Goal: Transaction & Acquisition: Subscribe to service/newsletter

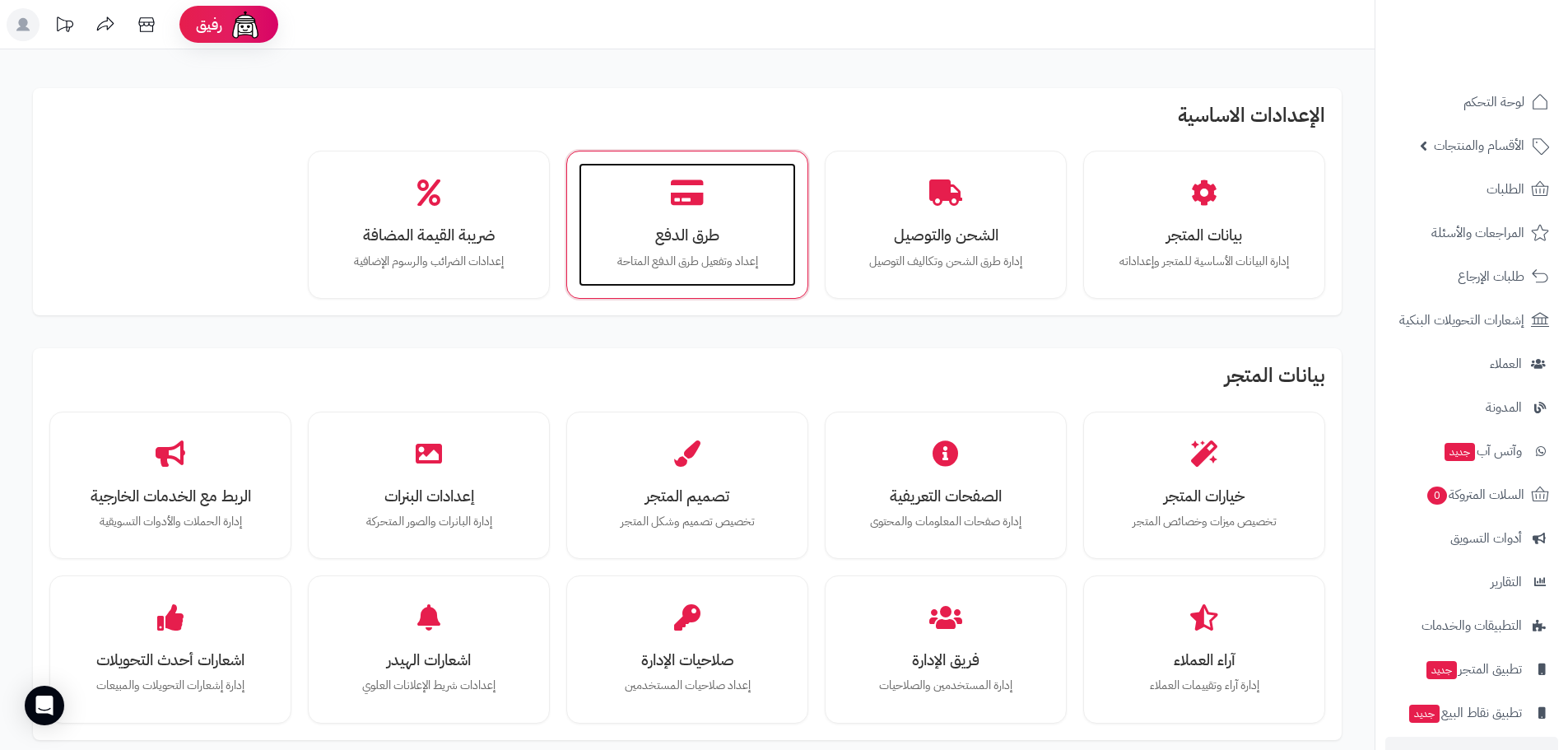
click at [718, 191] on div "طرق الدفع إعداد وتفعيل طرق الدفع المتاحة" at bounding box center [687, 225] width 218 height 123
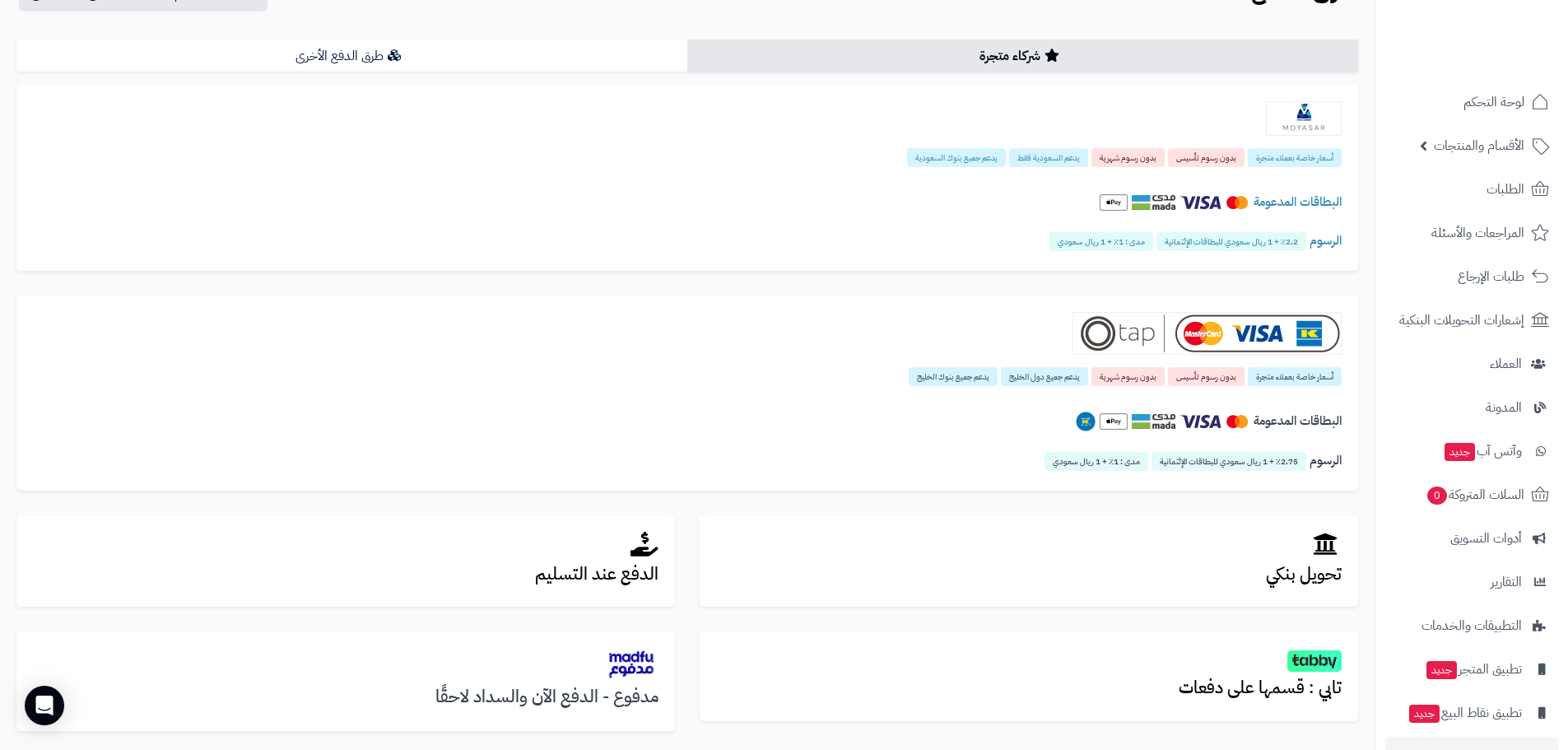
scroll to position [329, 0]
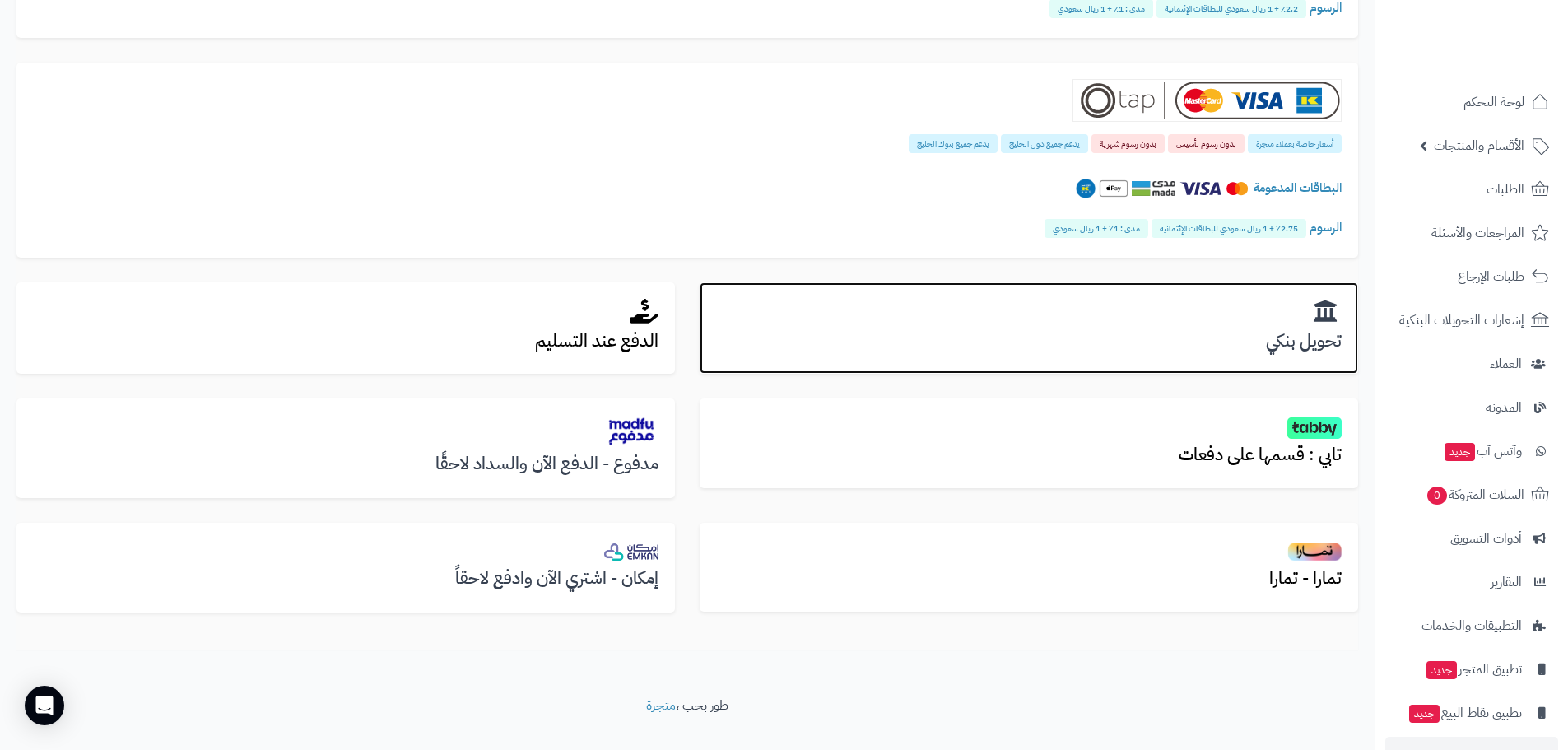
click at [947, 317] on h2 at bounding box center [1029, 312] width 626 height 26
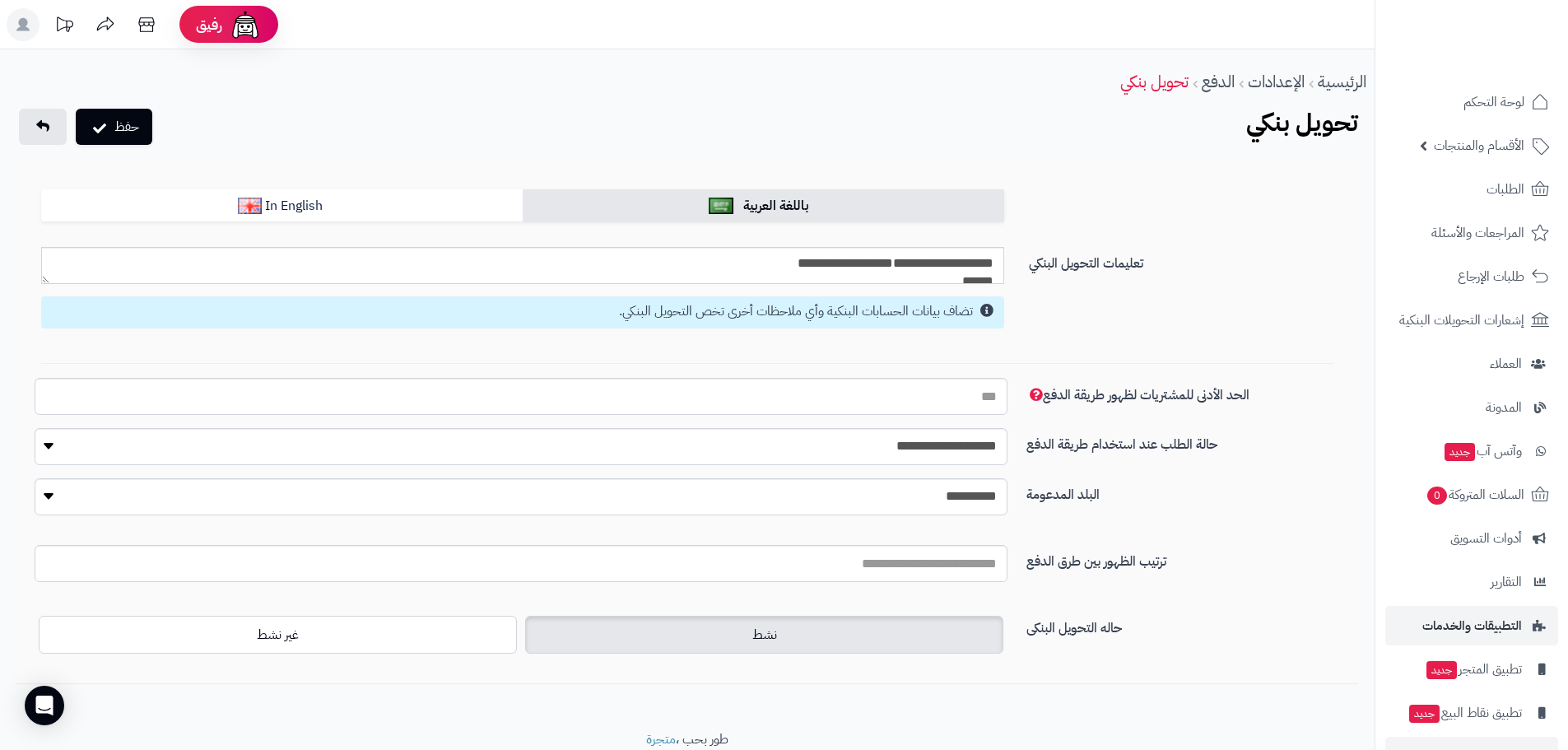
scroll to position [47, 0]
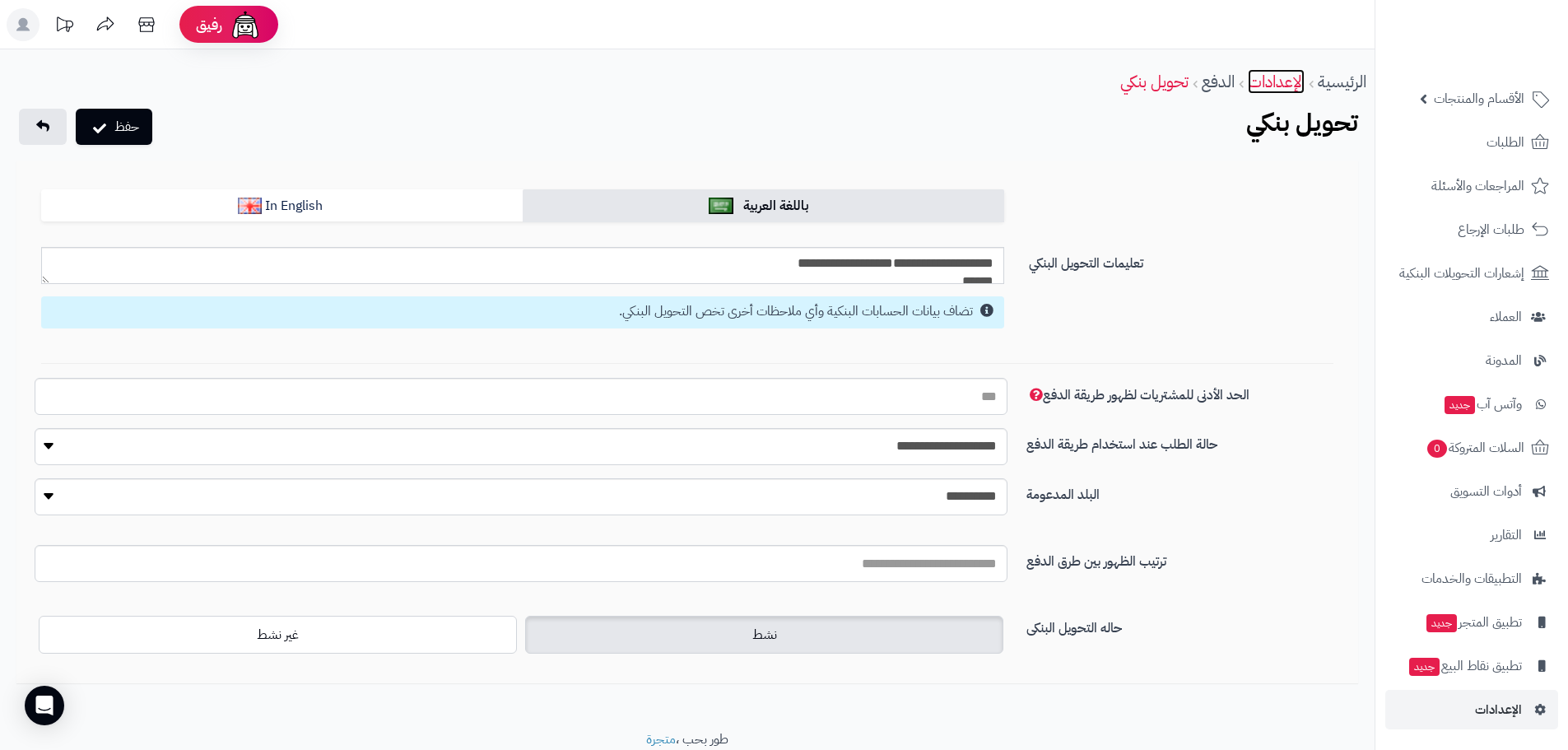
click at [1261, 83] on link "الإعدادات" at bounding box center [1276, 81] width 57 height 24
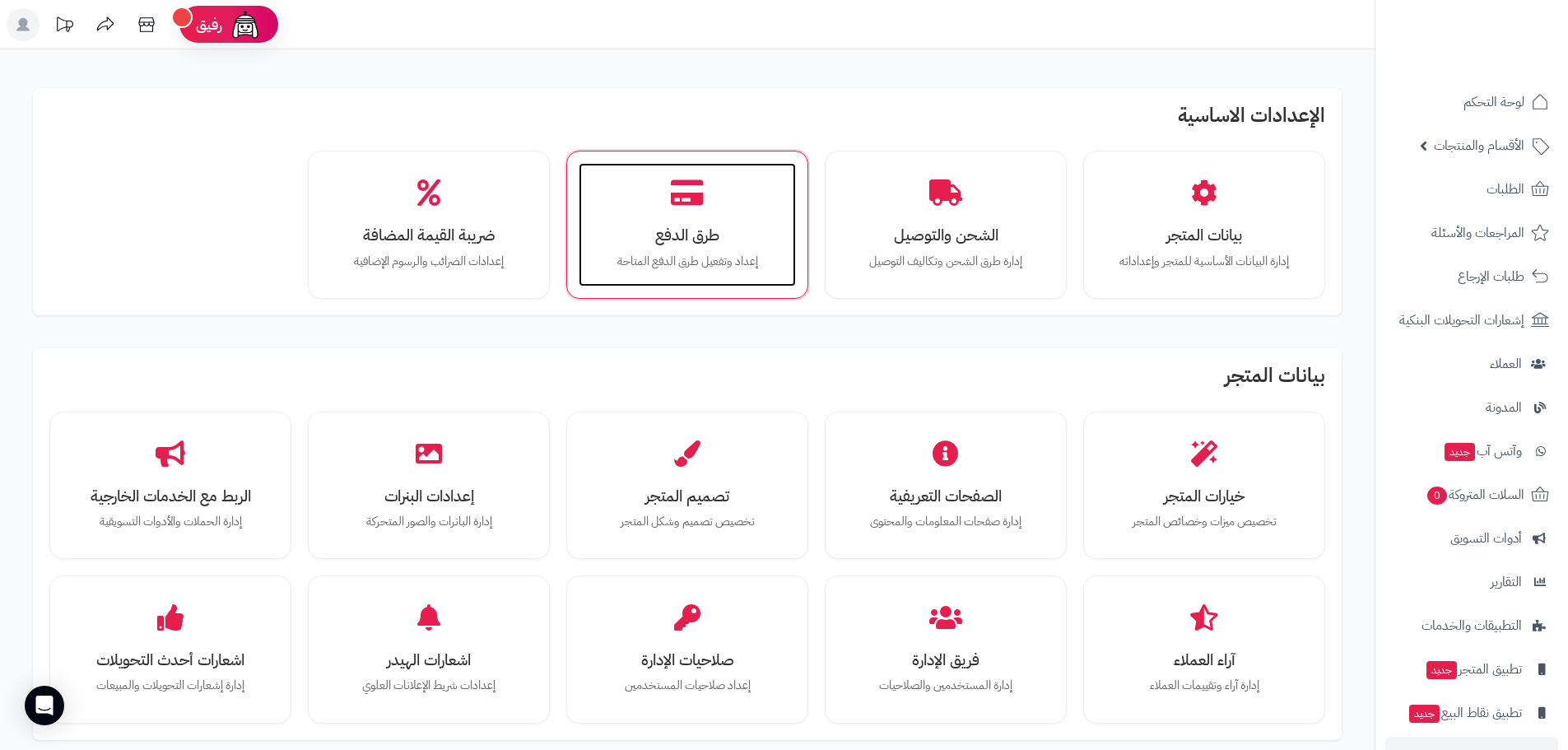
click at [747, 182] on div "طرق الدفع إعداد وتفعيل طرق الدفع المتاحة" at bounding box center [687, 225] width 218 height 123
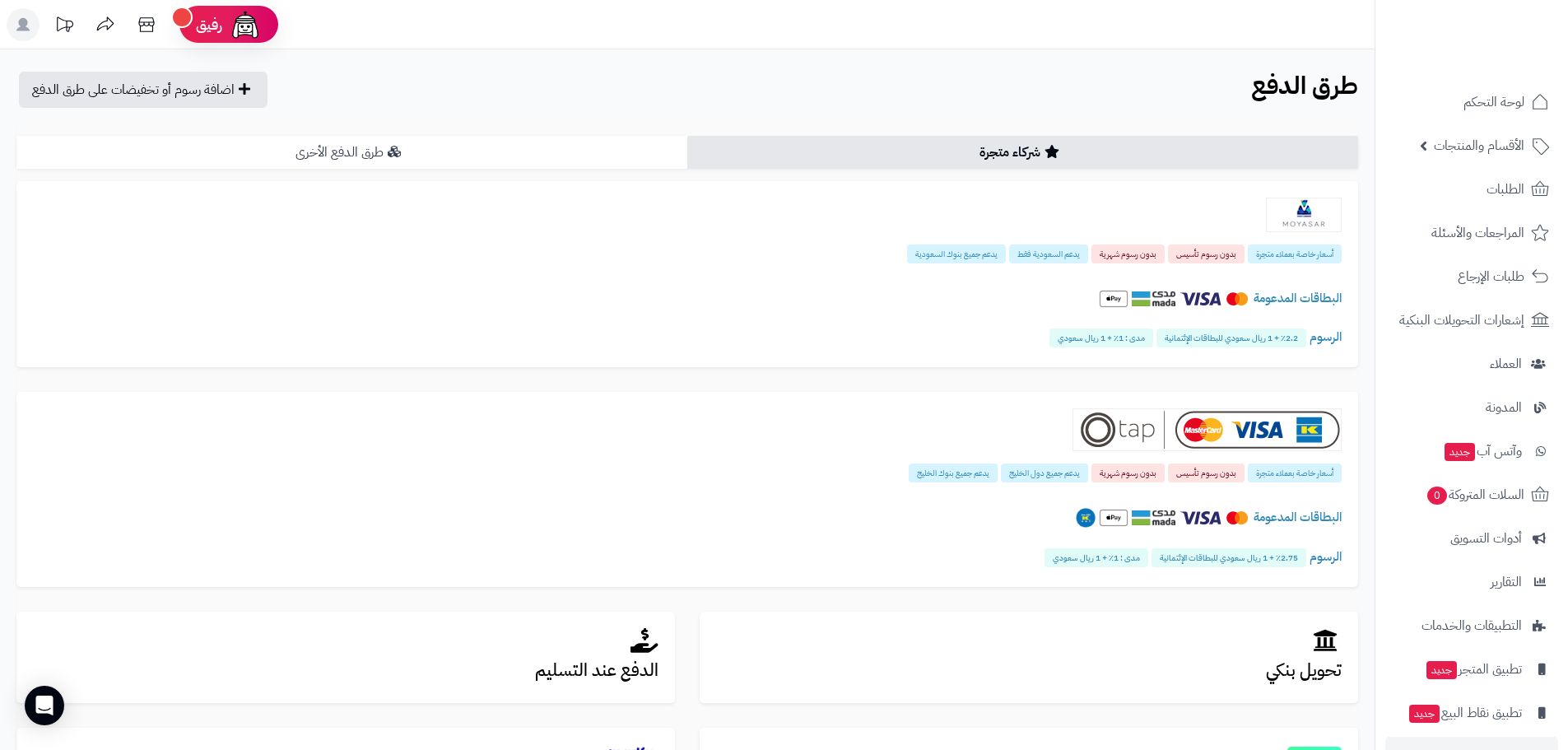
click at [365, 154] on link "طرق الدفع الأخرى" at bounding box center [351, 152] width 671 height 33
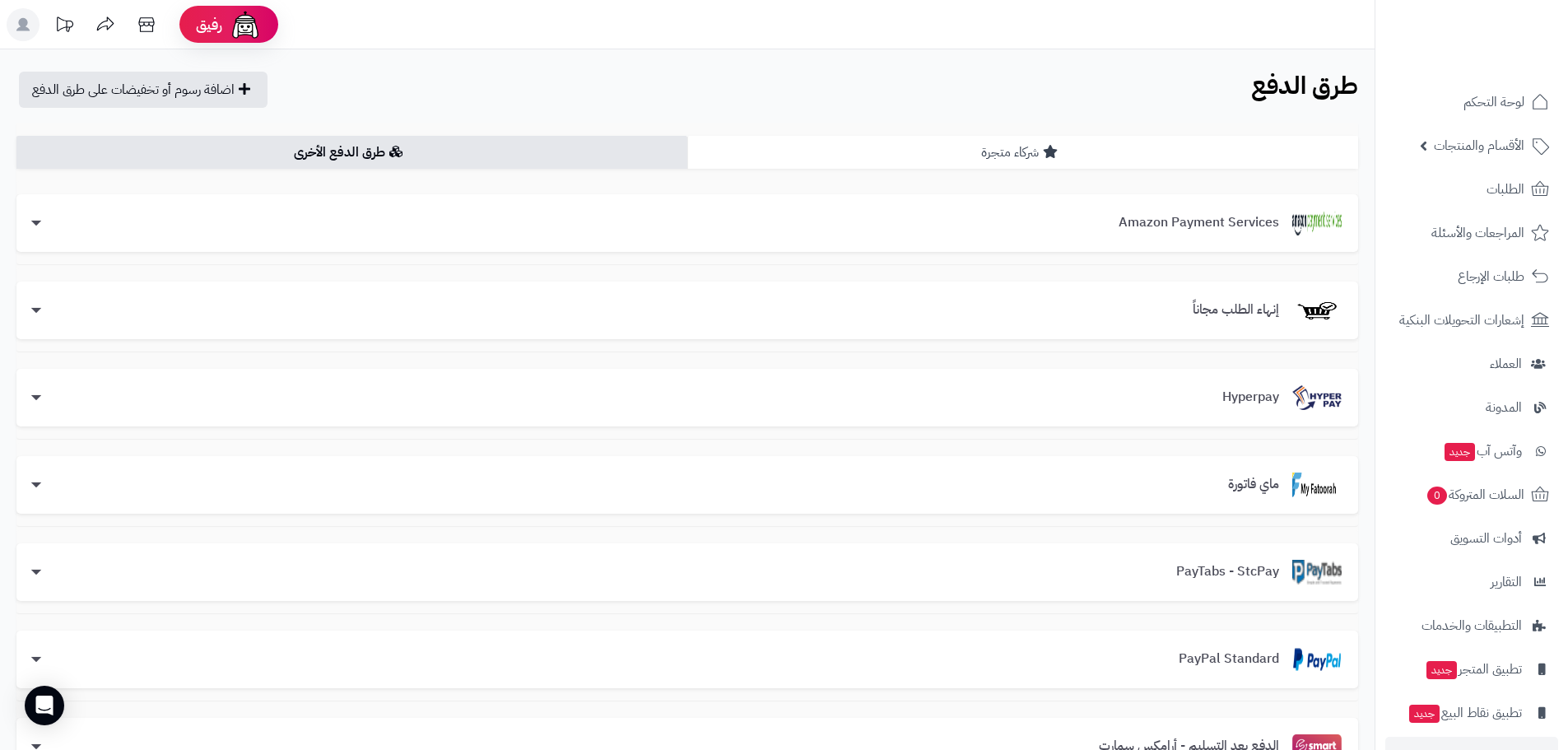
click at [1030, 146] on link "شركاء متجرة" at bounding box center [1022, 152] width 671 height 33
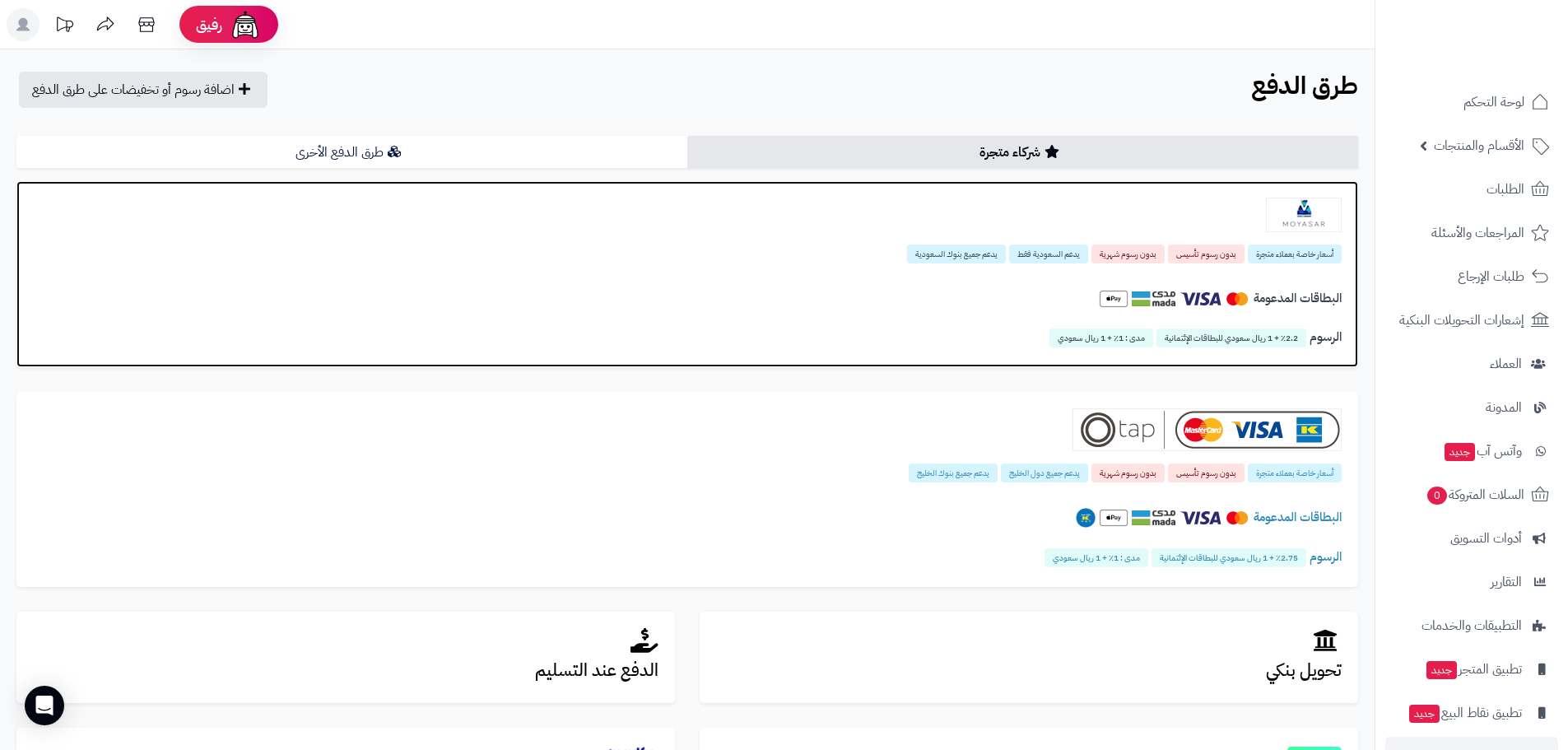
click at [973, 250] on span "يدعم جميع بنوك السعودية" at bounding box center [956, 253] width 99 height 19
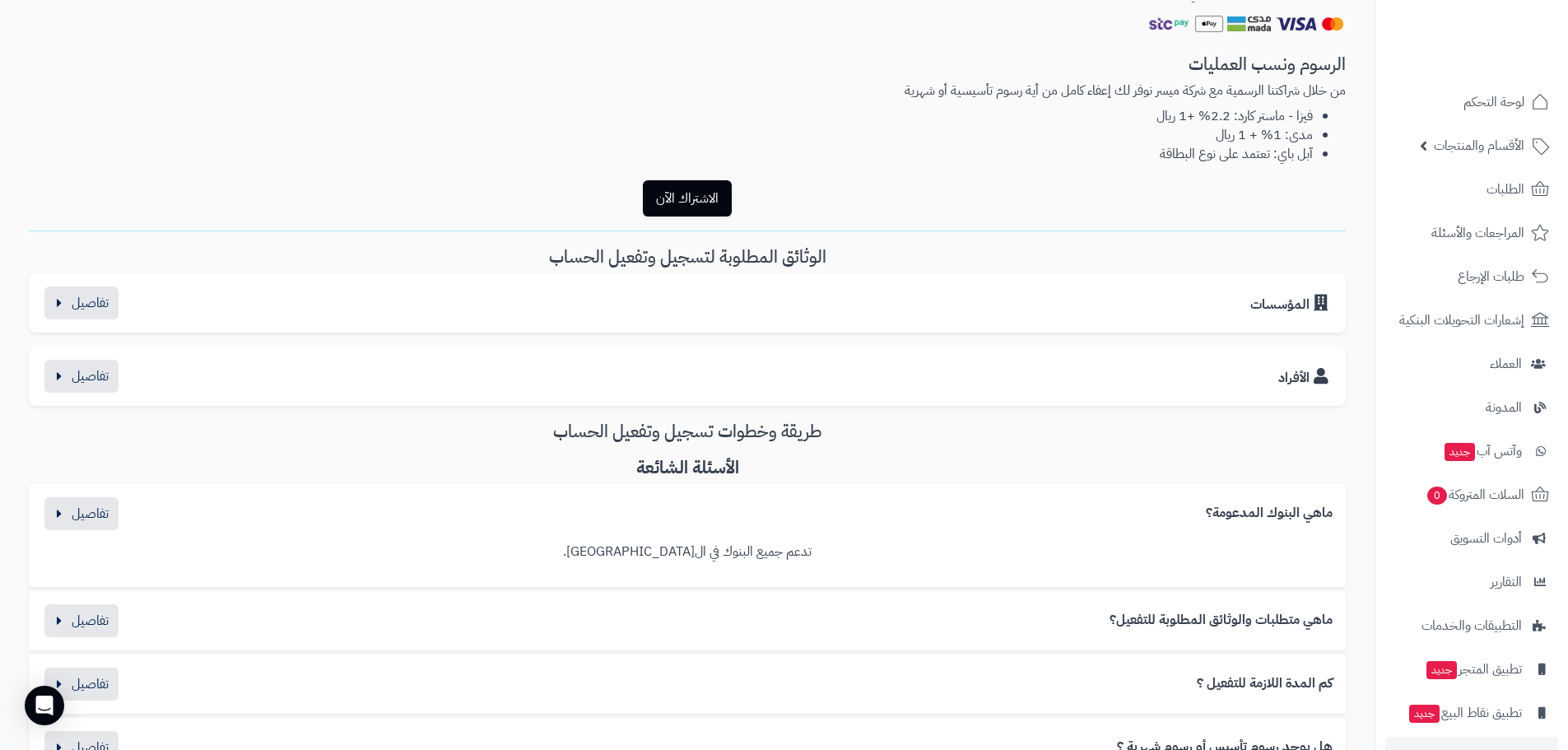
scroll to position [576, 0]
click at [802, 393] on div "الأفراد" at bounding box center [687, 377] width 1291 height 33
click at [691, 187] on button "الاشتراك الآن" at bounding box center [687, 198] width 89 height 36
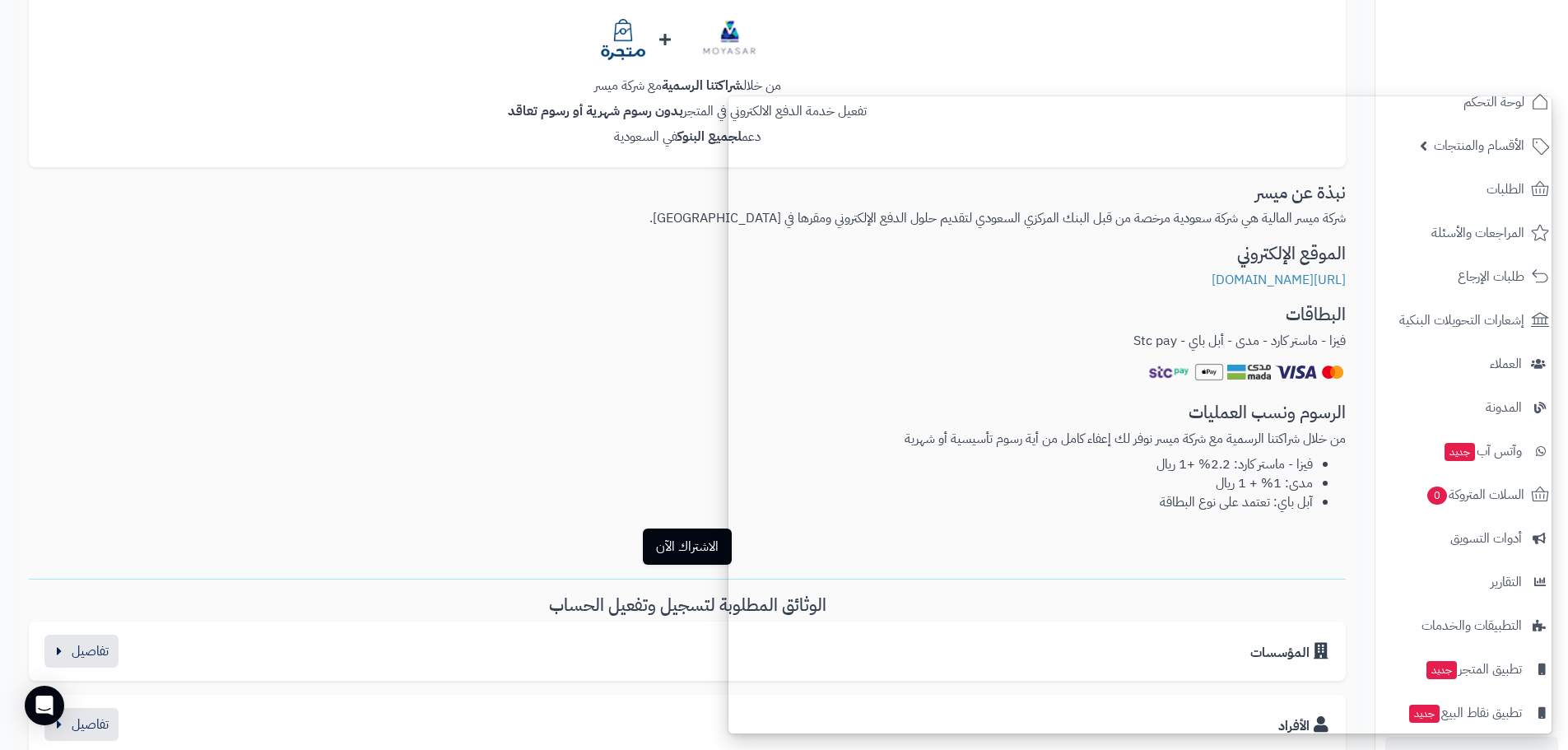
scroll to position [0, 0]
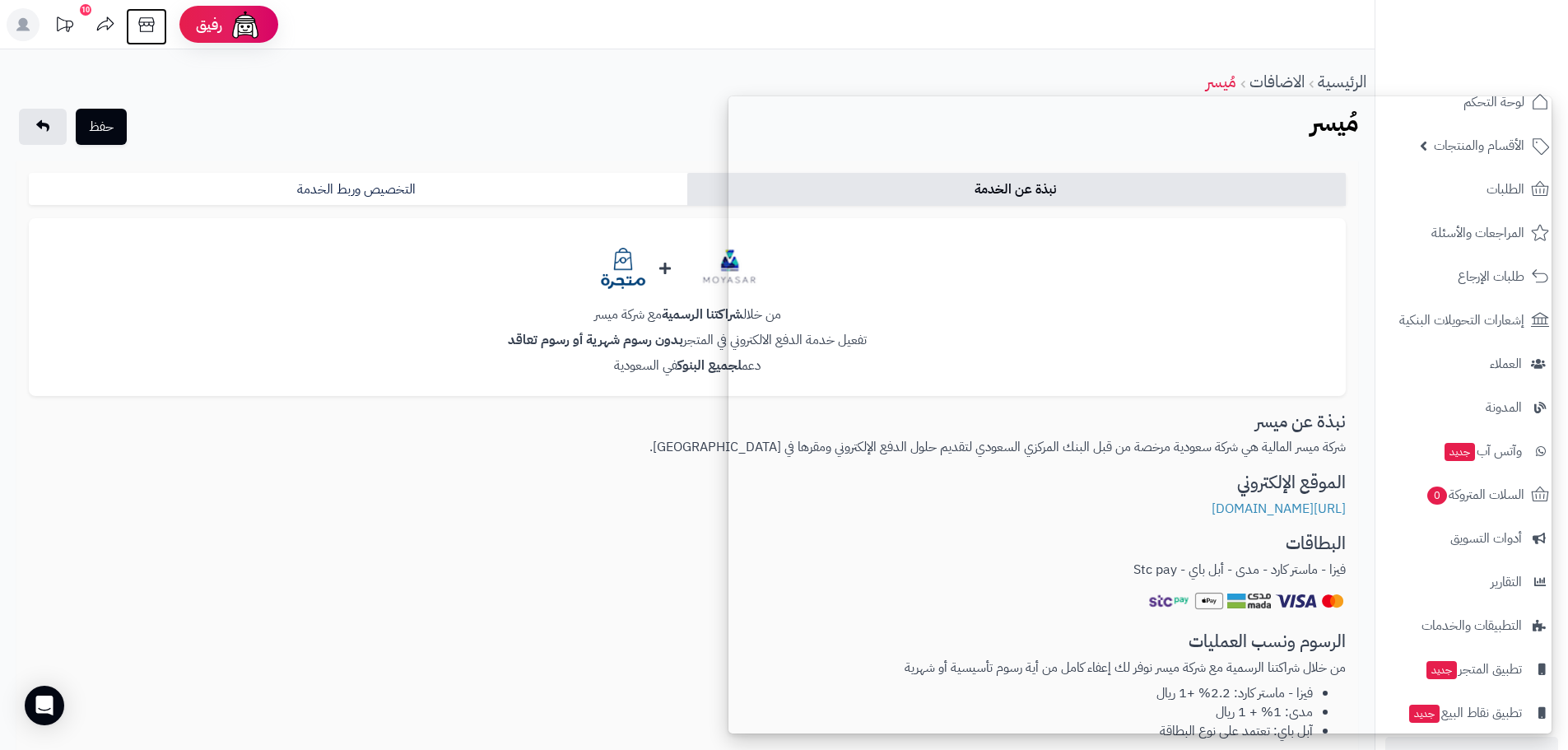
click at [154, 22] on icon at bounding box center [146, 24] width 16 height 15
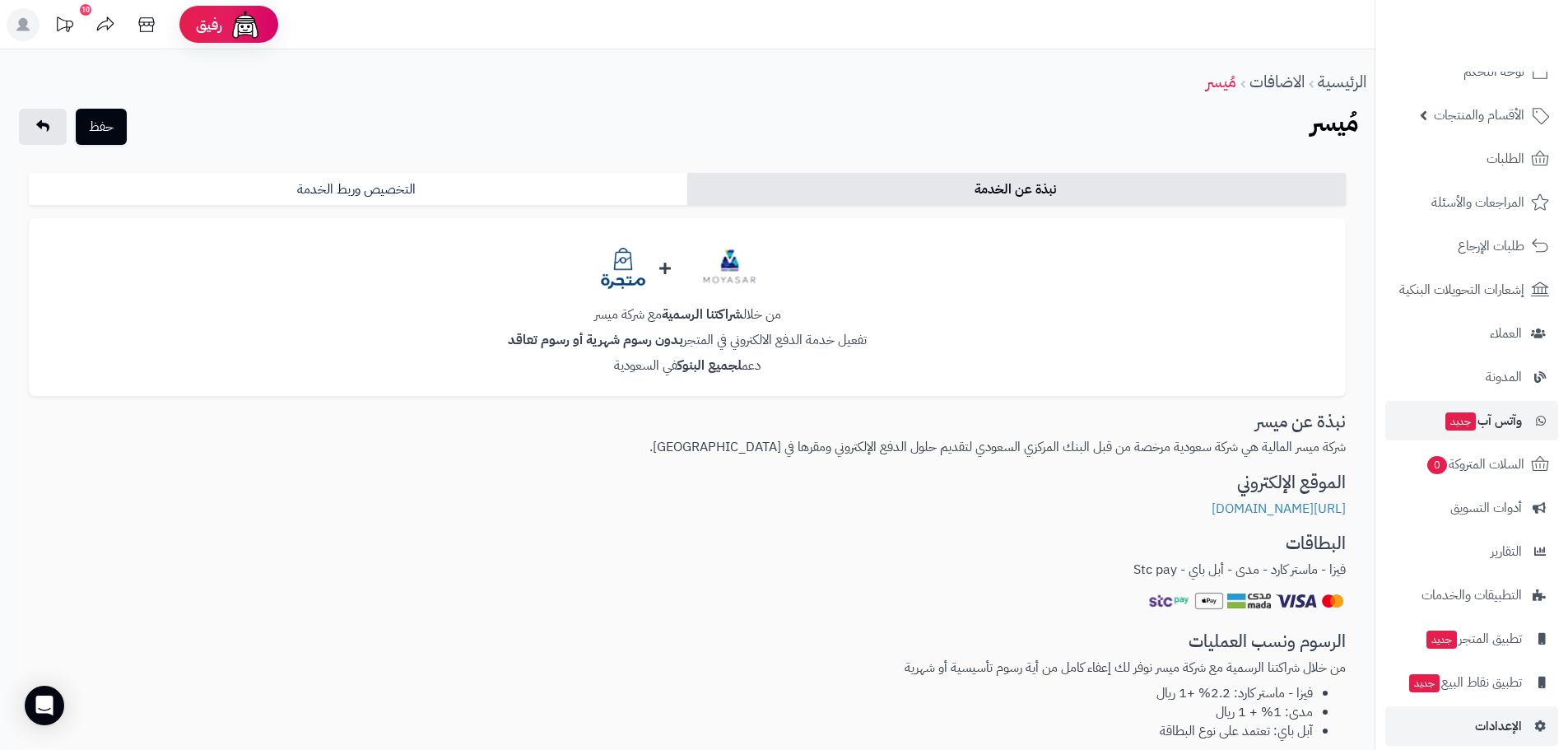
scroll to position [47, 0]
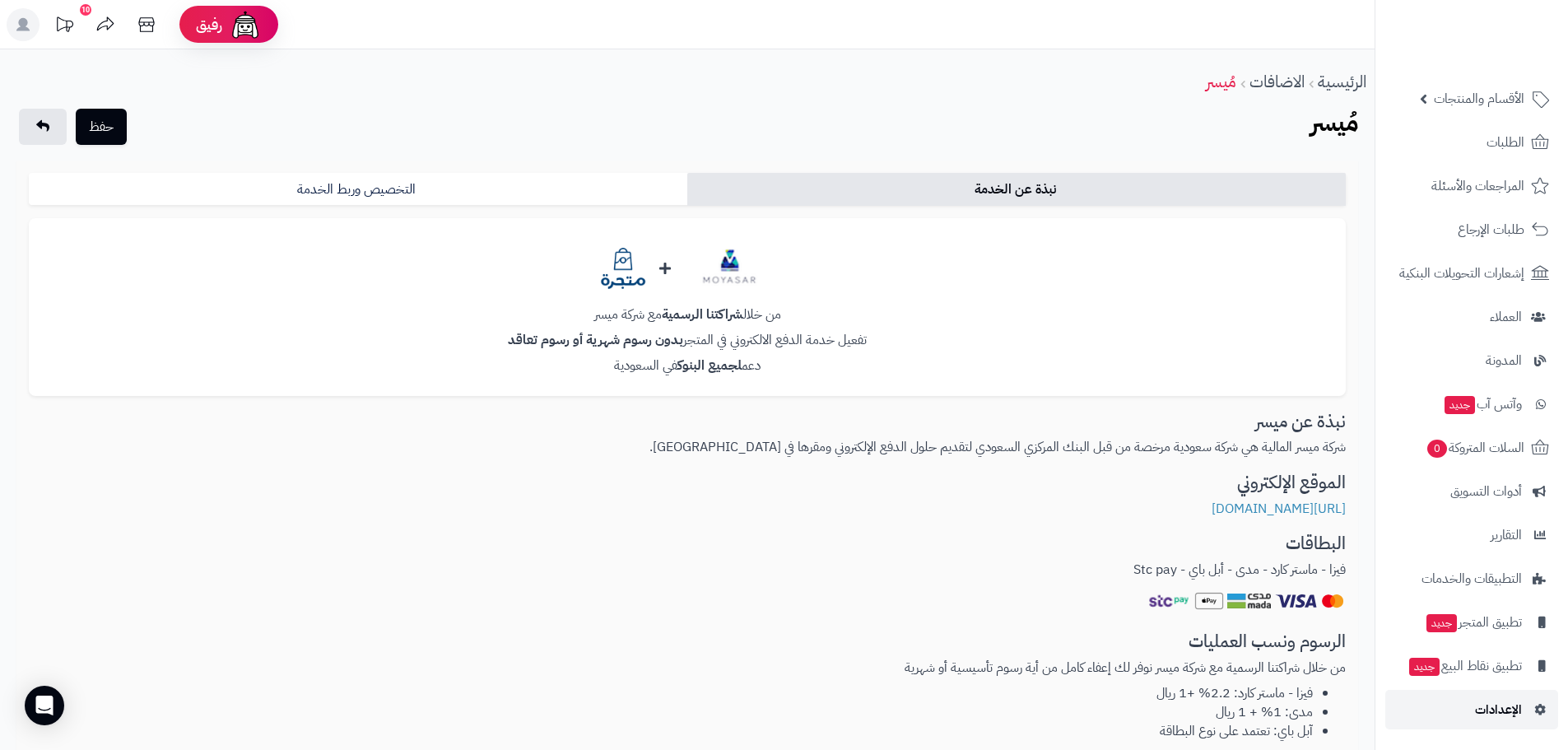
click at [1509, 709] on span "الإعدادات" at bounding box center [1499, 710] width 47 height 23
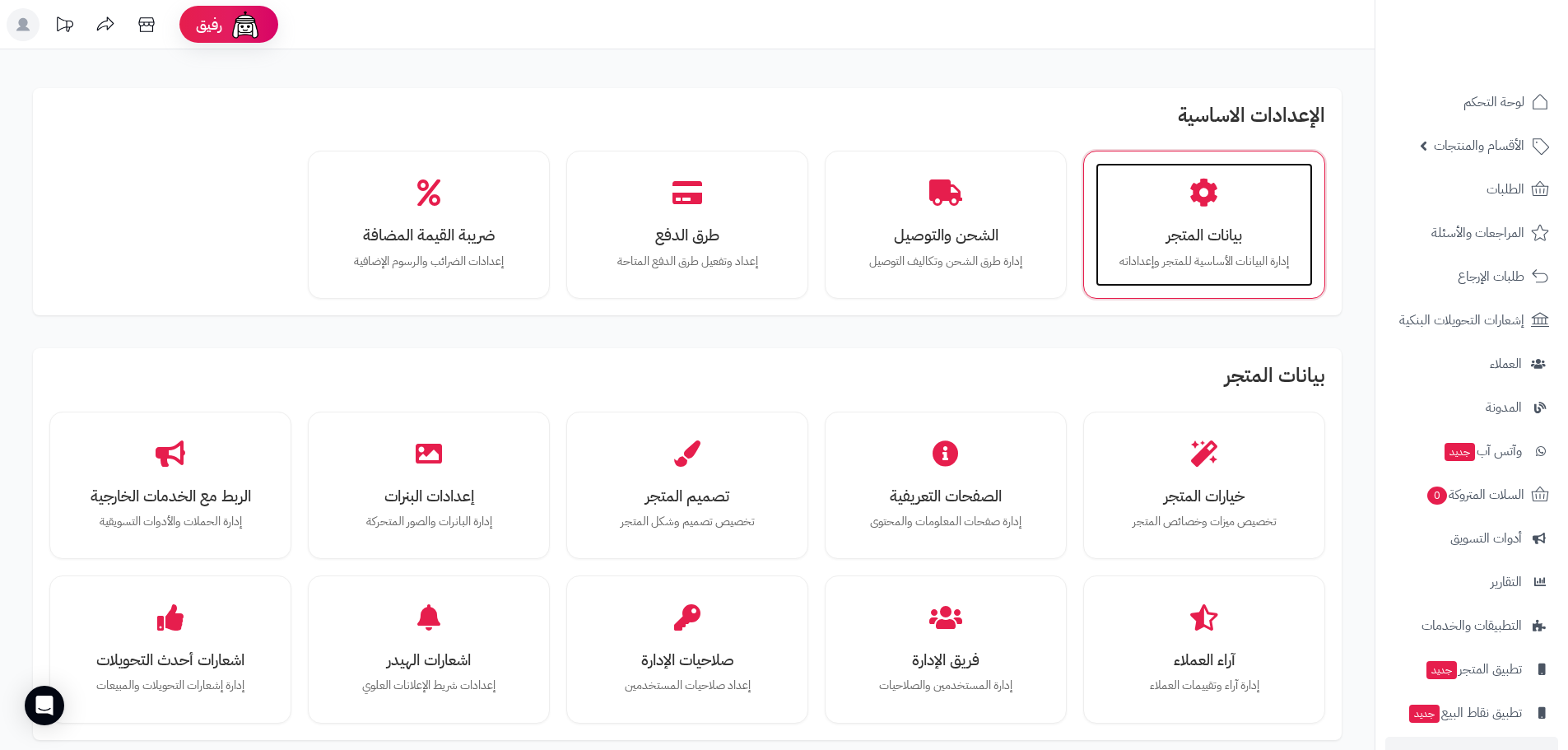
click at [1251, 262] on p "إدارة البيانات الأساسية للمتجر وإعداداته" at bounding box center [1204, 262] width 185 height 19
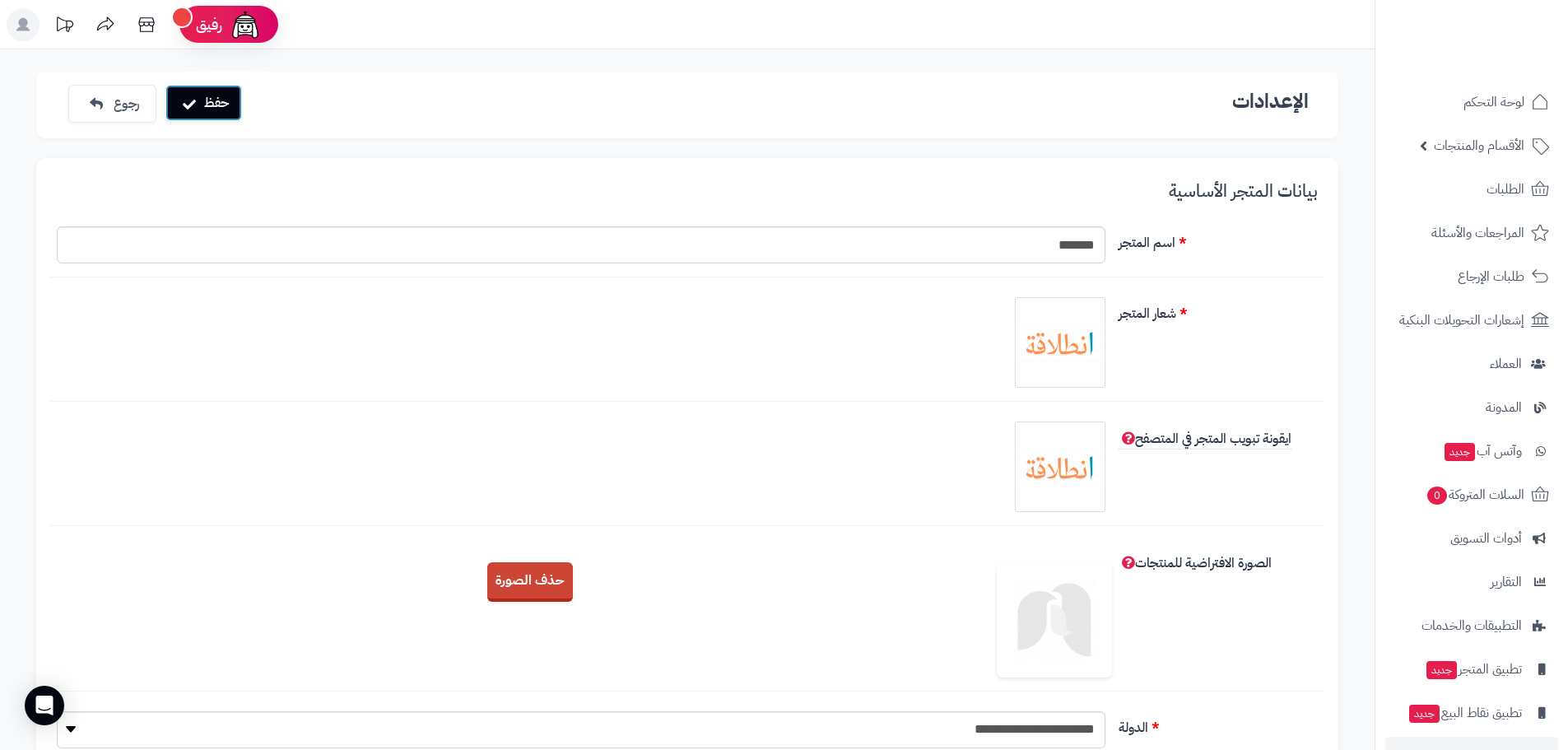
click at [213, 98] on button "حفظ" at bounding box center [203, 103] width 76 height 36
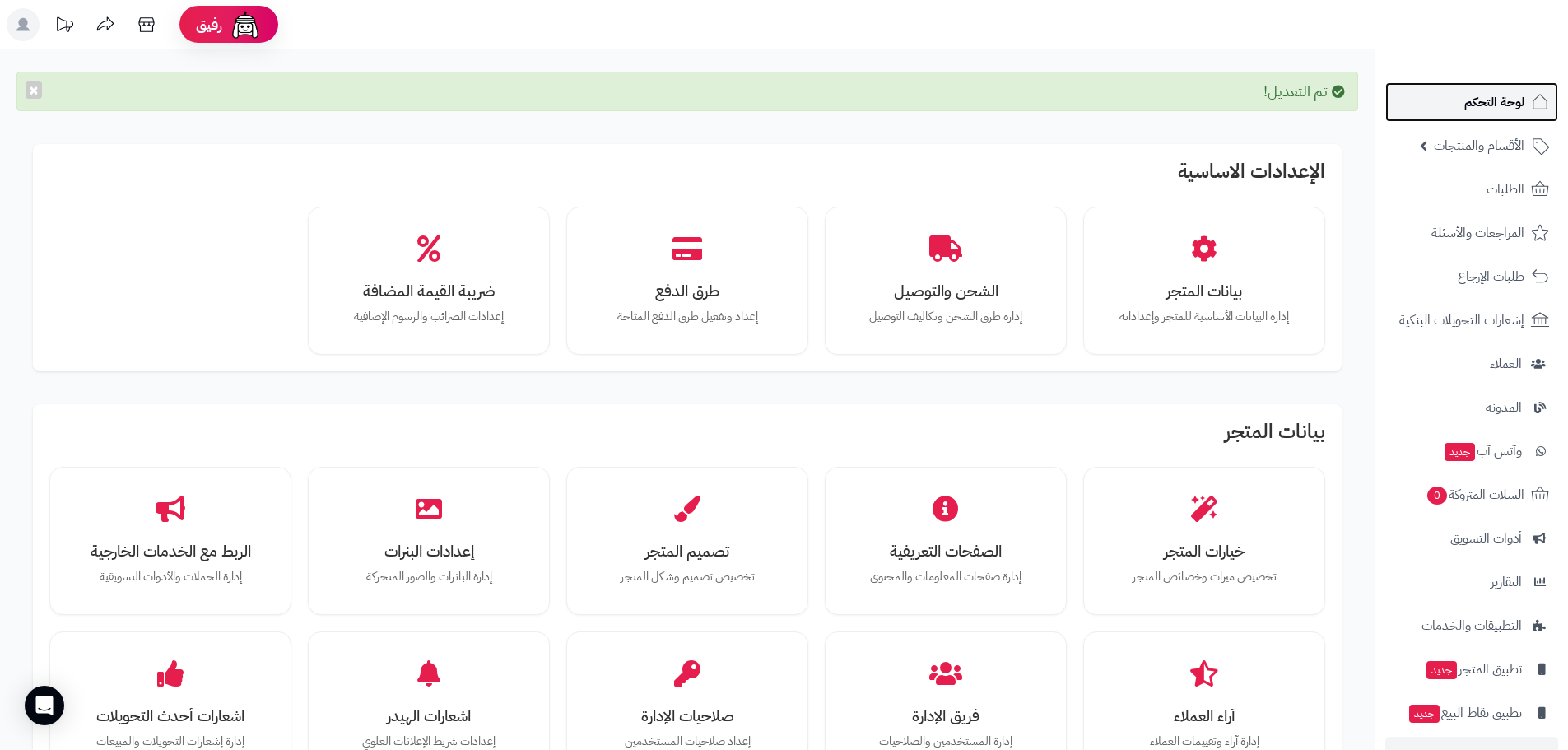
click at [1511, 115] on link "لوحة التحكم" at bounding box center [1471, 102] width 173 height 39
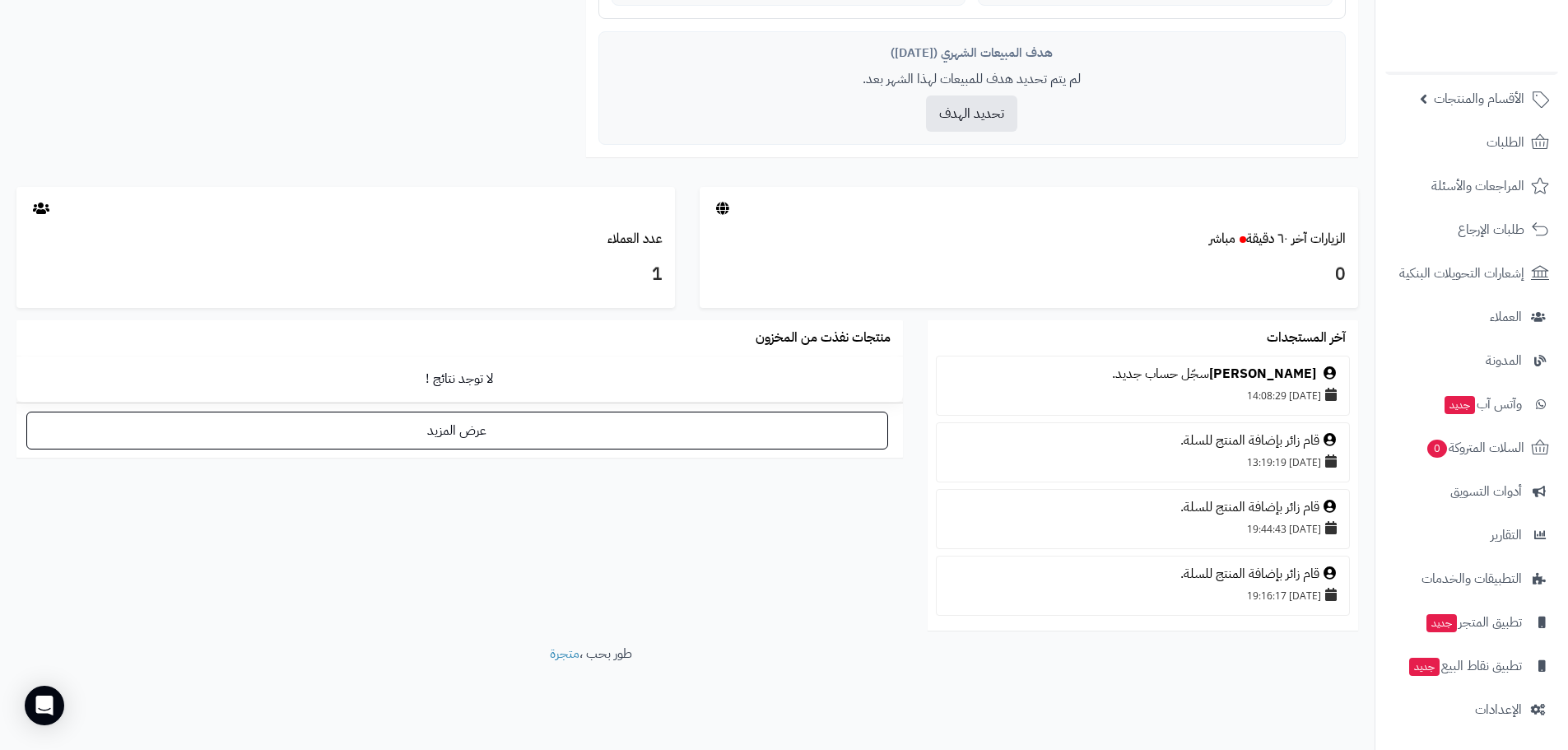
scroll to position [699, 0]
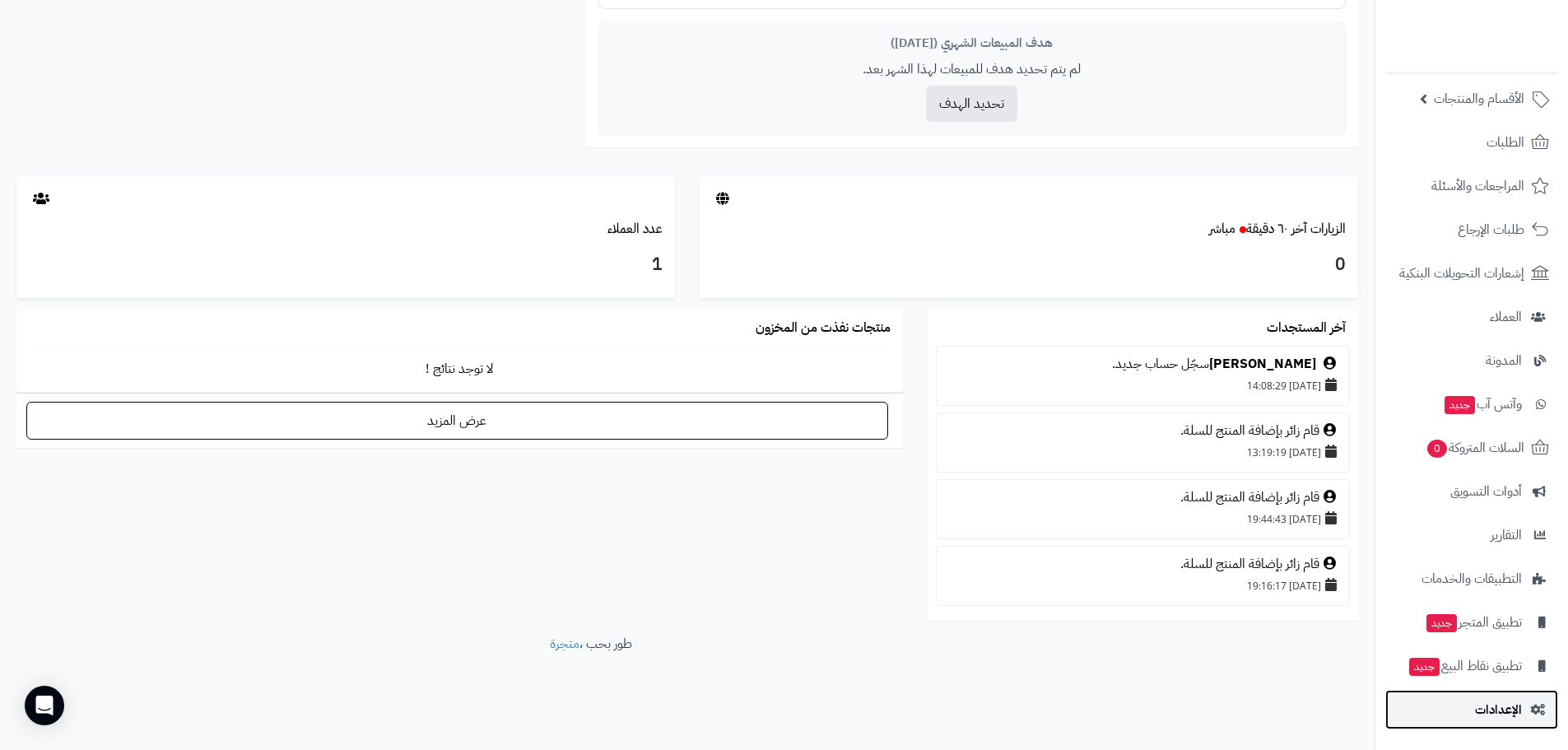
click at [1516, 704] on span "الإعدادات" at bounding box center [1499, 710] width 47 height 23
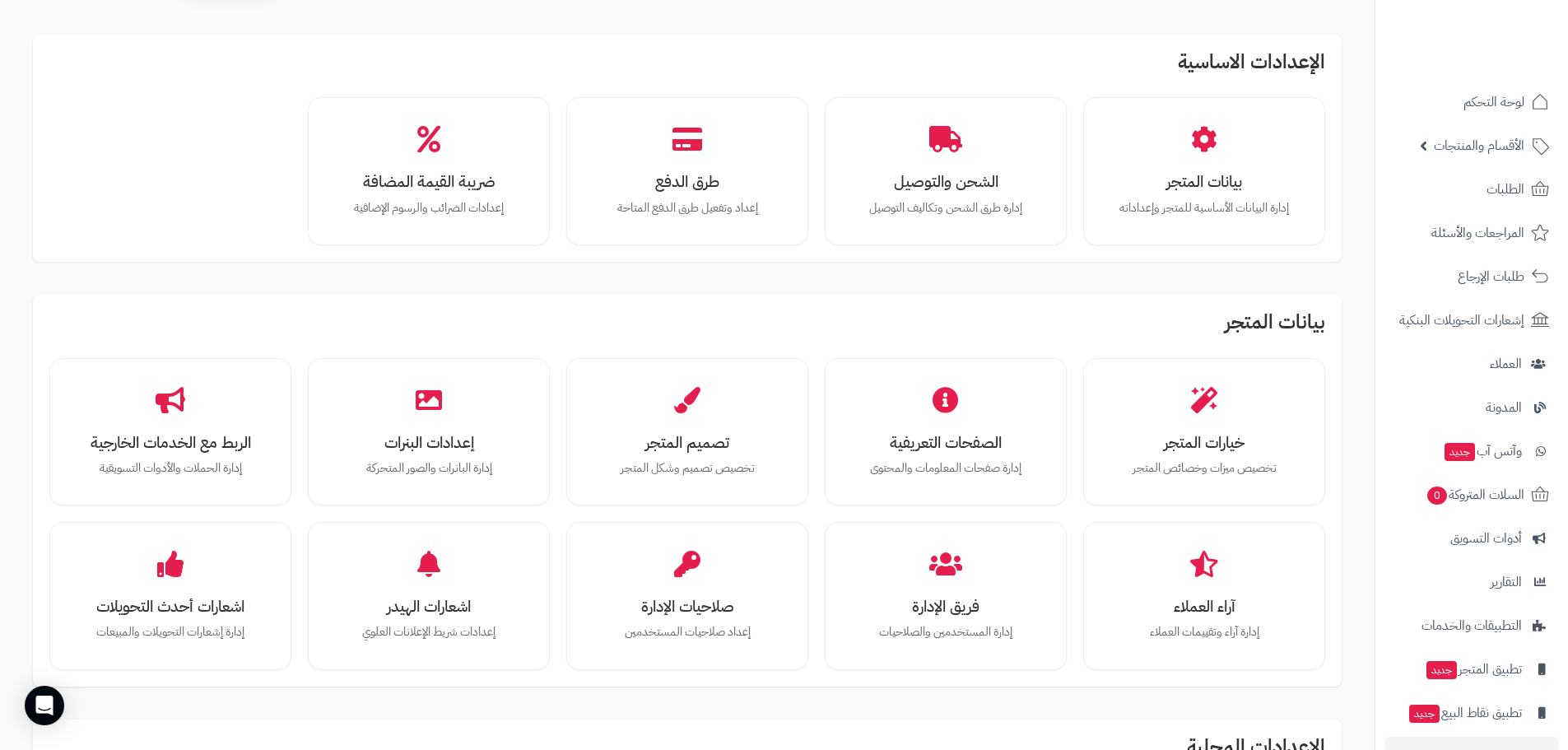
scroll to position [82, 0]
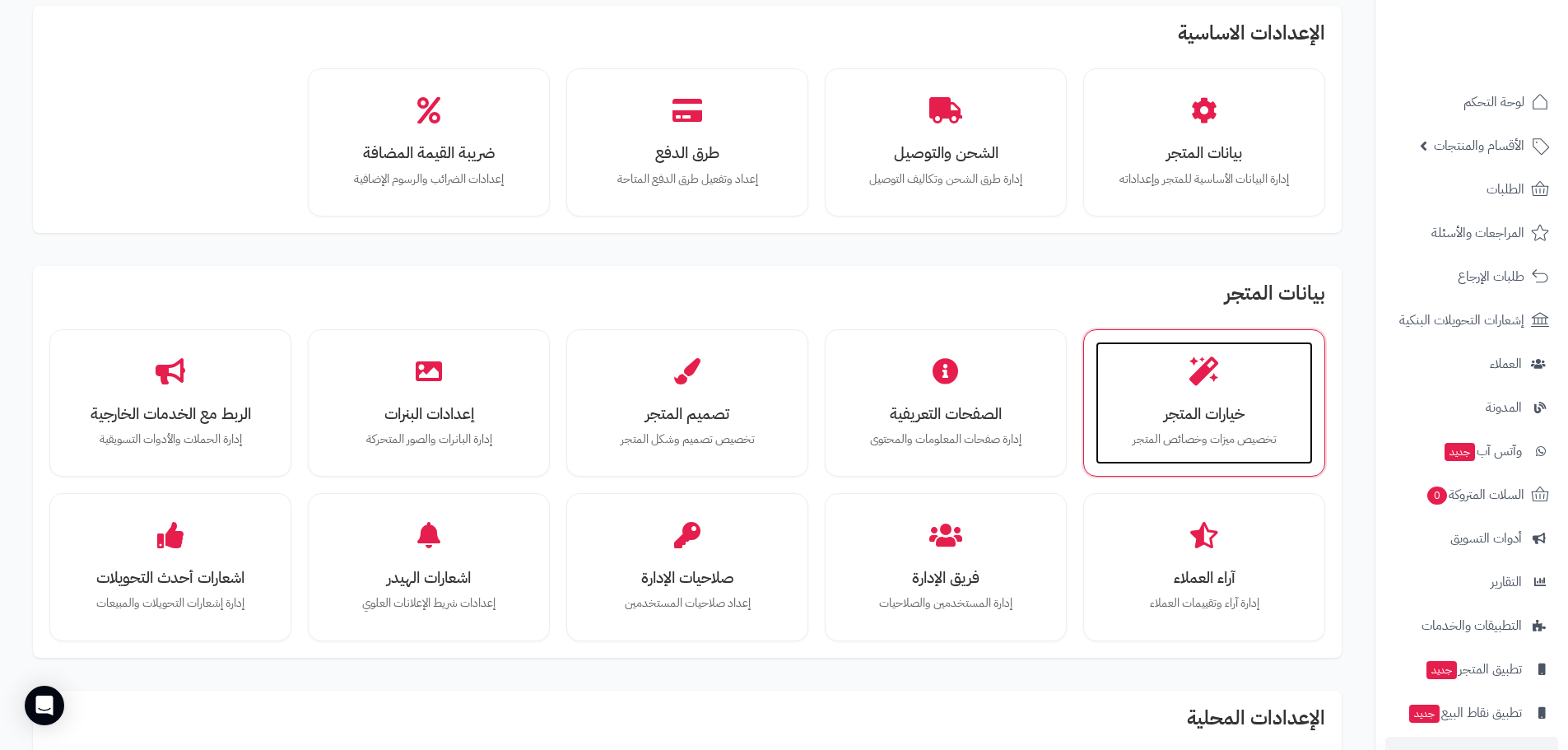
click at [1193, 431] on p "تخصيص ميزات وخصائص المتجر" at bounding box center [1204, 439] width 185 height 19
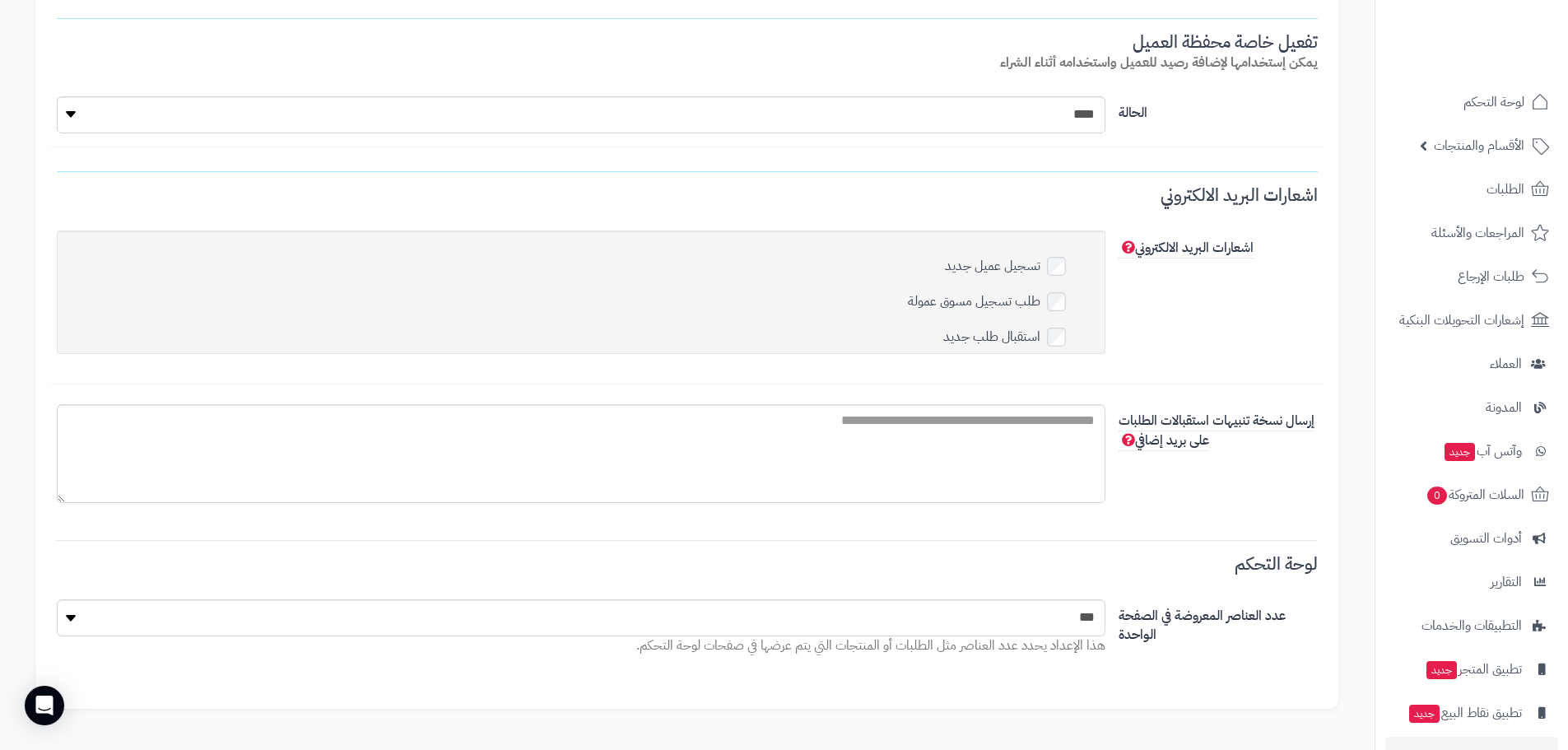
scroll to position [5840, 0]
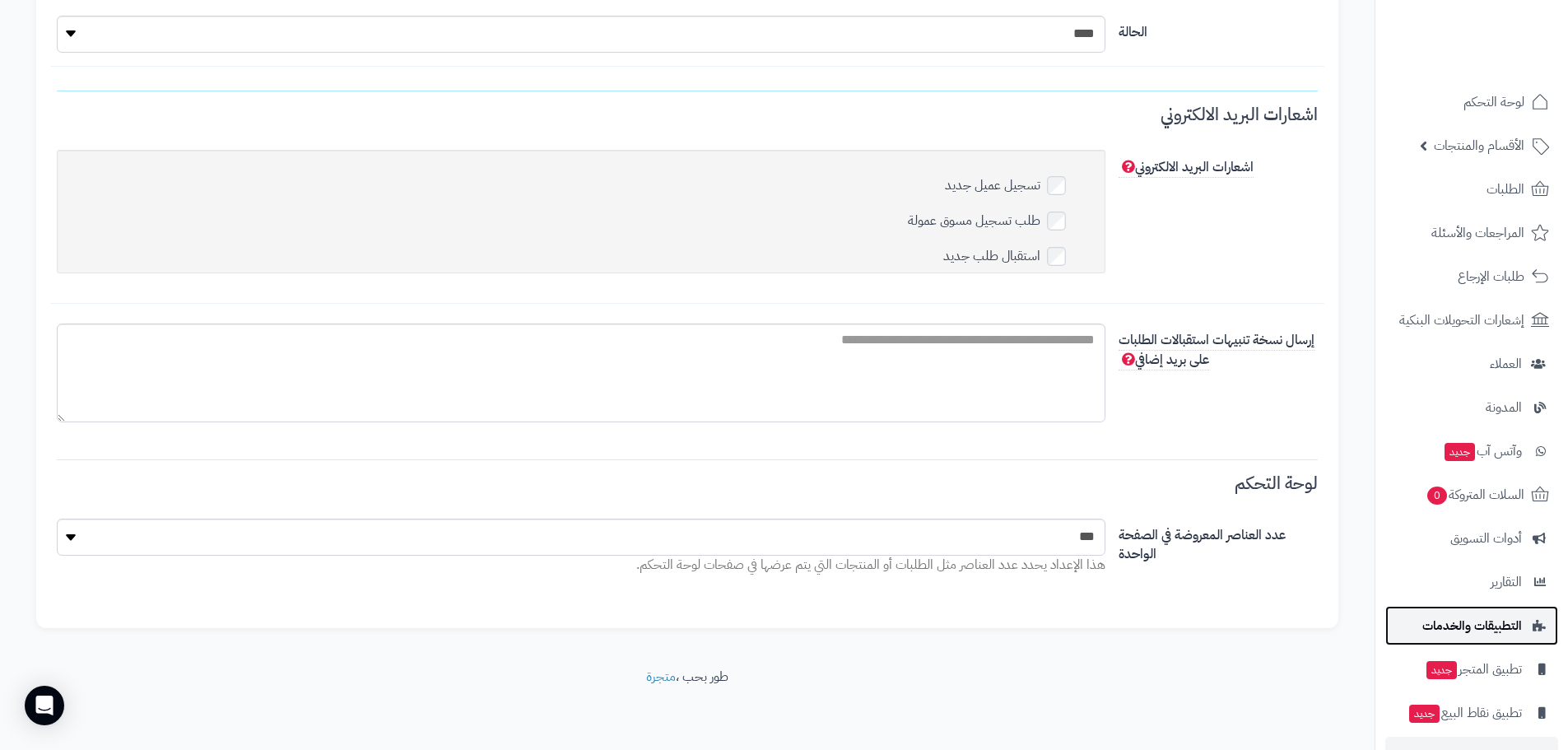
click at [1507, 624] on span "التطبيقات والخدمات" at bounding box center [1472, 626] width 100 height 23
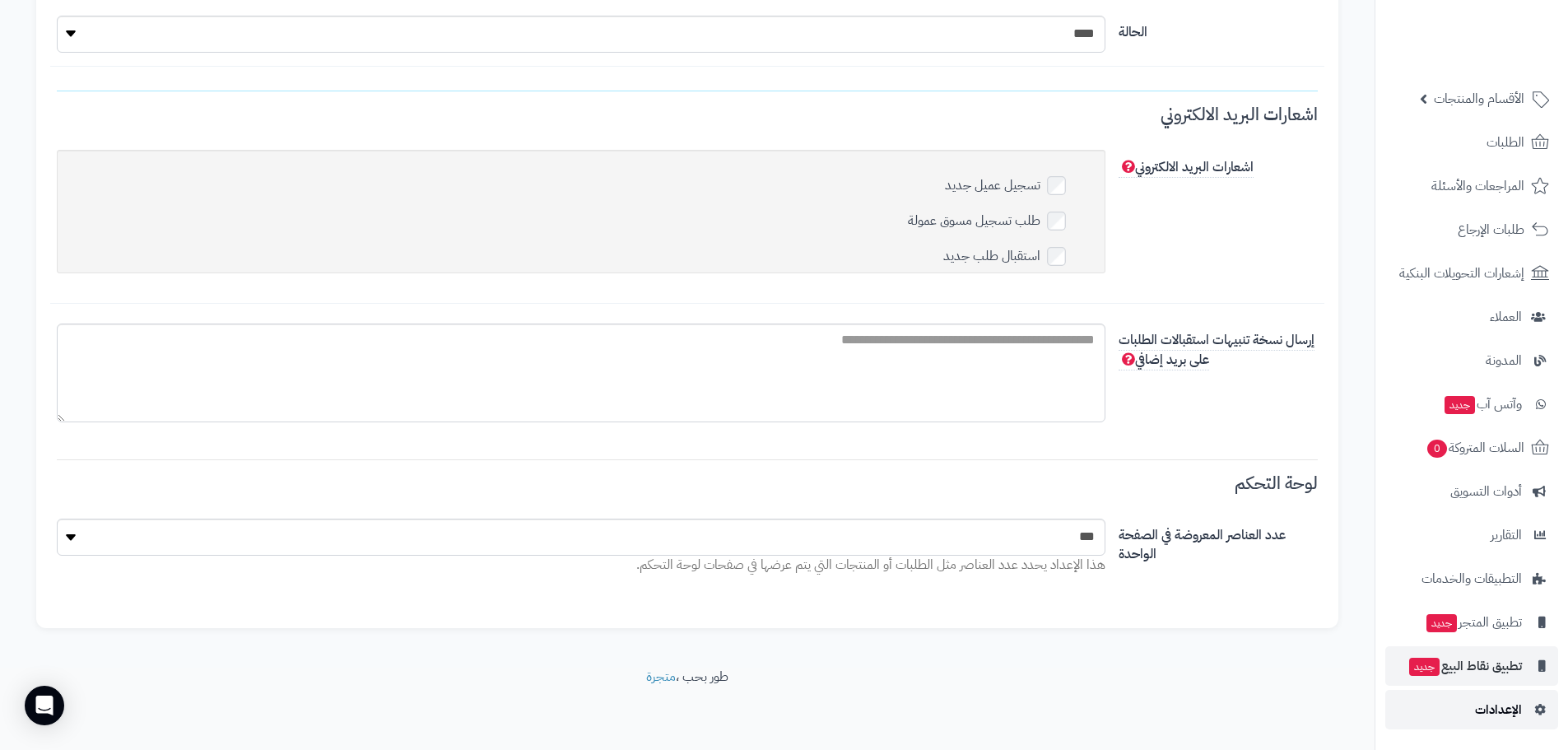
click at [1508, 710] on span "الإعدادات" at bounding box center [1499, 710] width 47 height 23
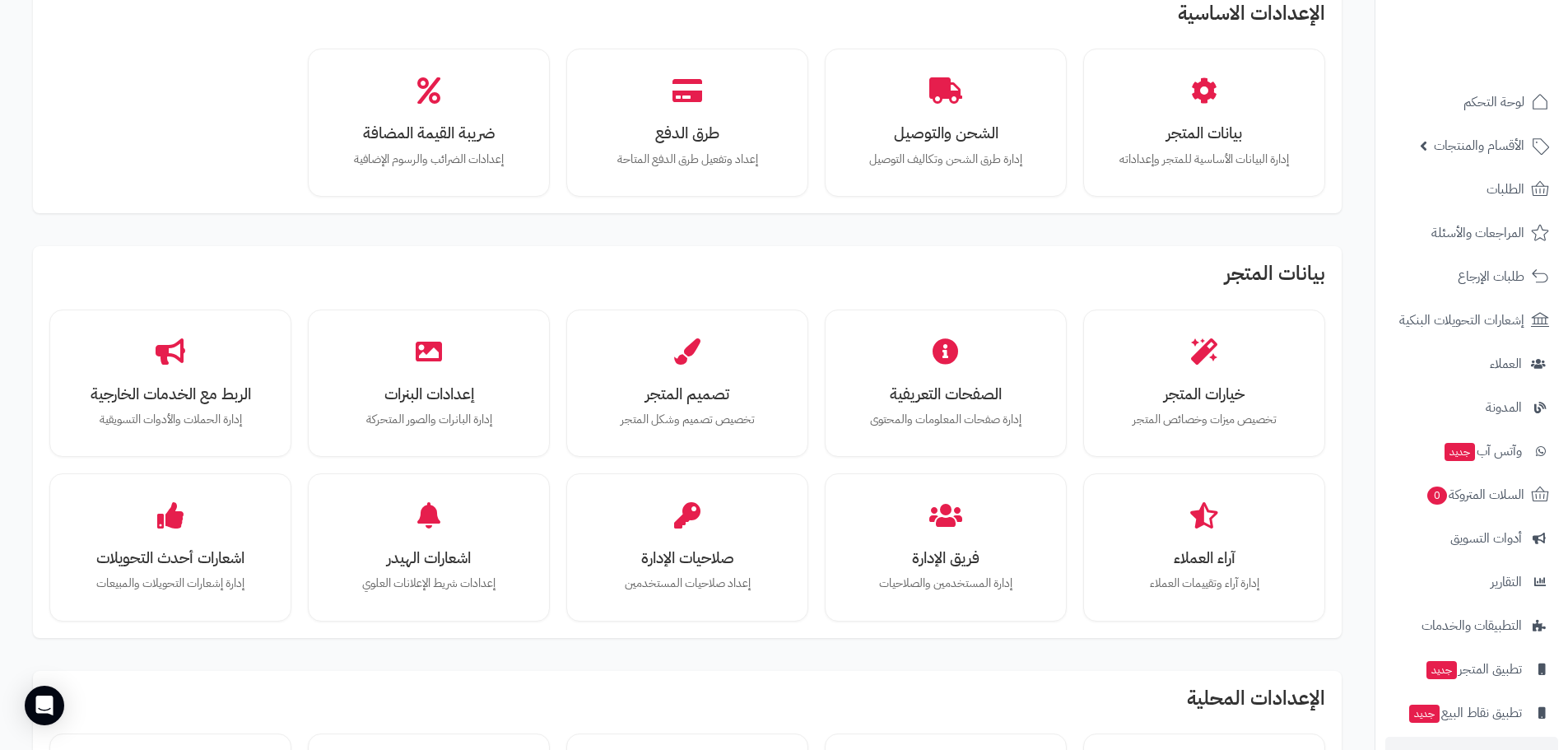
scroll to position [165, 0]
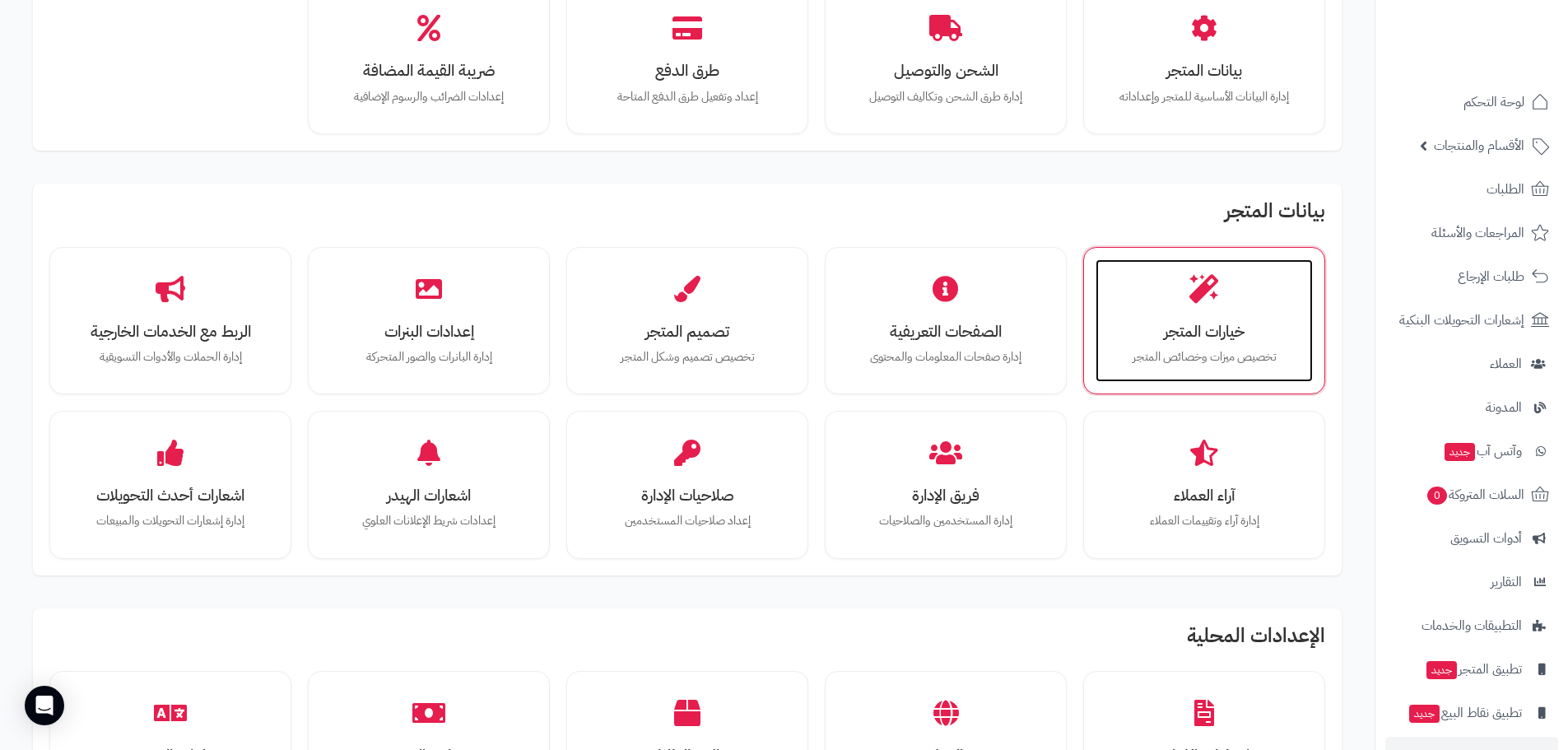
click at [1257, 333] on h3 "خيارات المتجر" at bounding box center [1204, 332] width 185 height 18
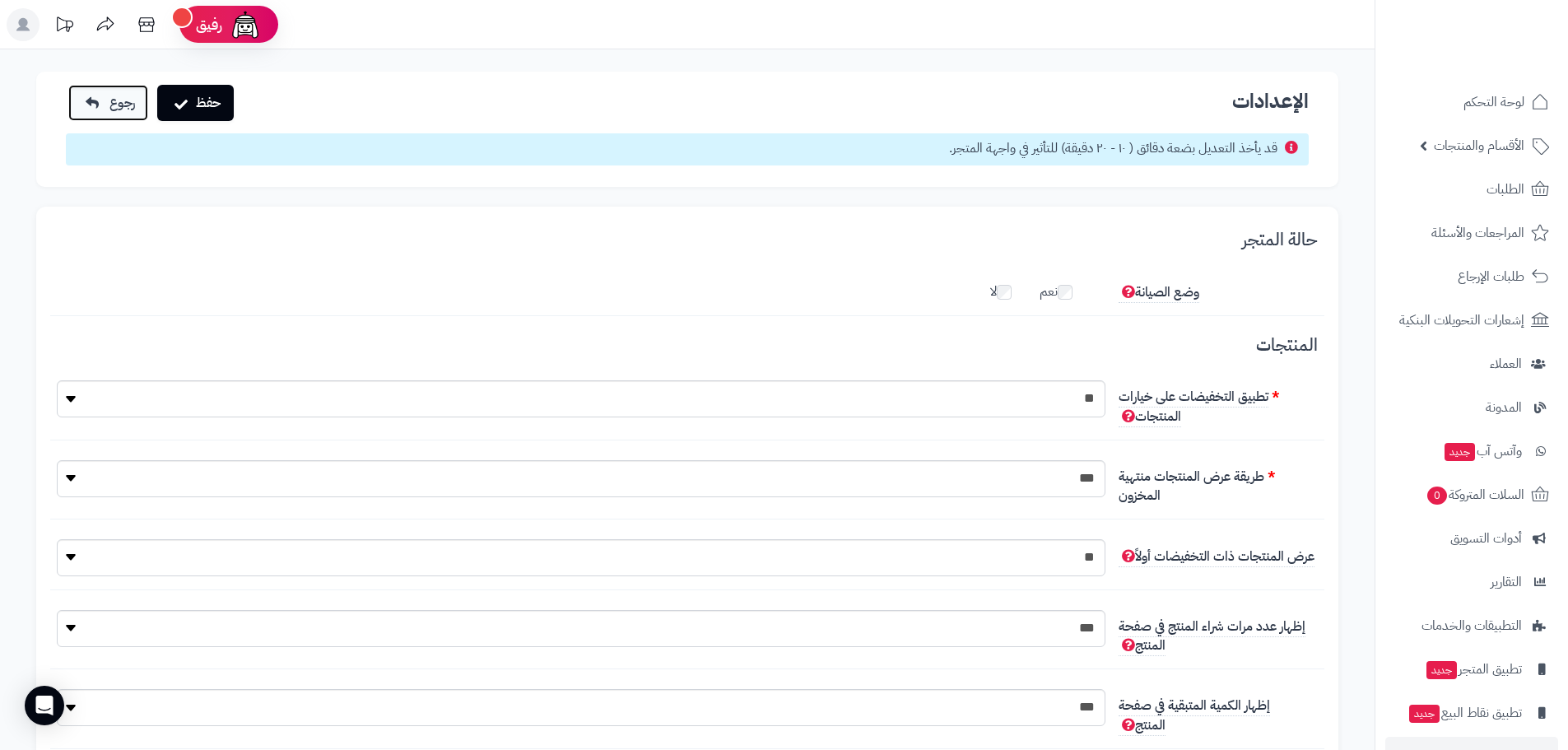
click at [133, 93] on span "رجوع" at bounding box center [122, 103] width 25 height 20
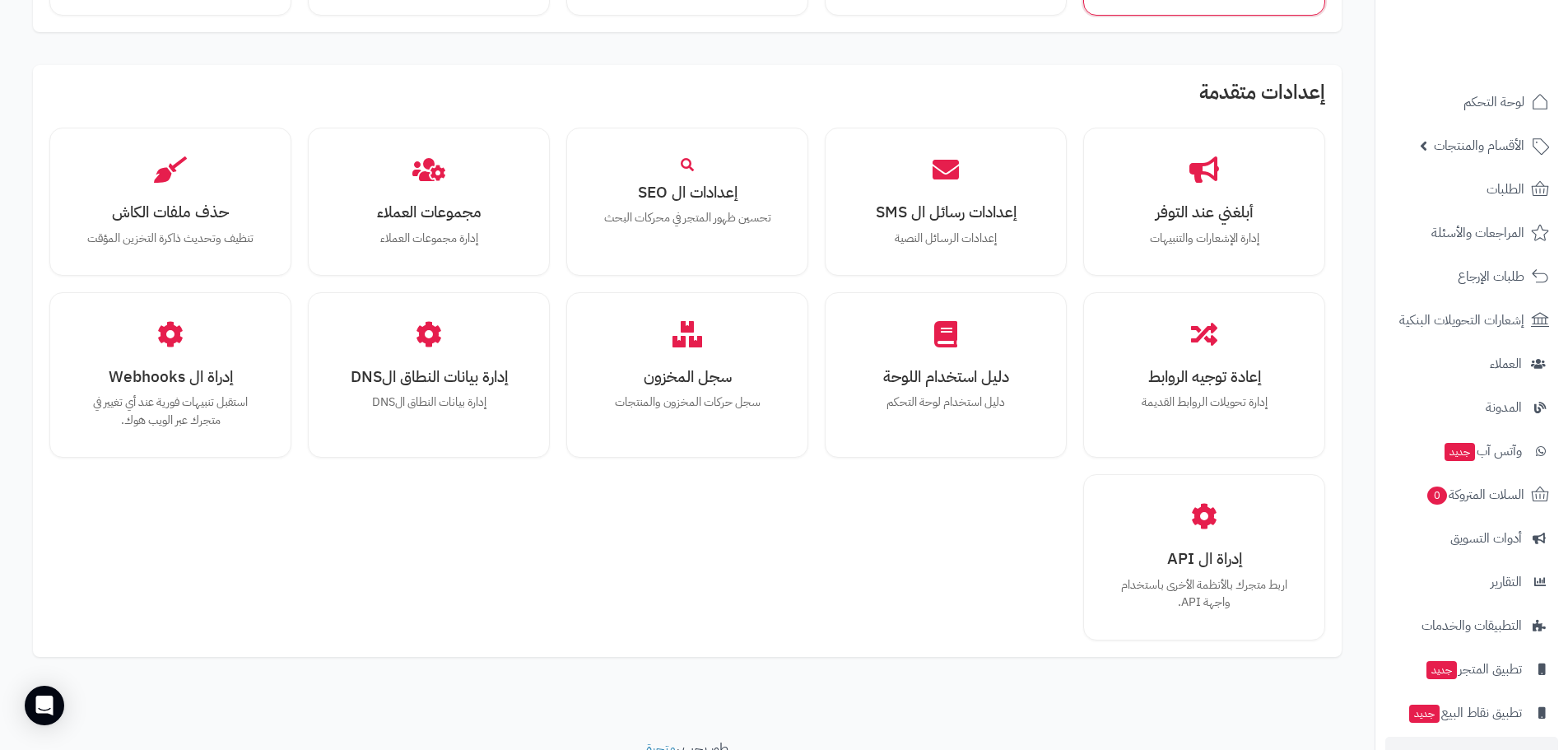
scroll to position [1040, 0]
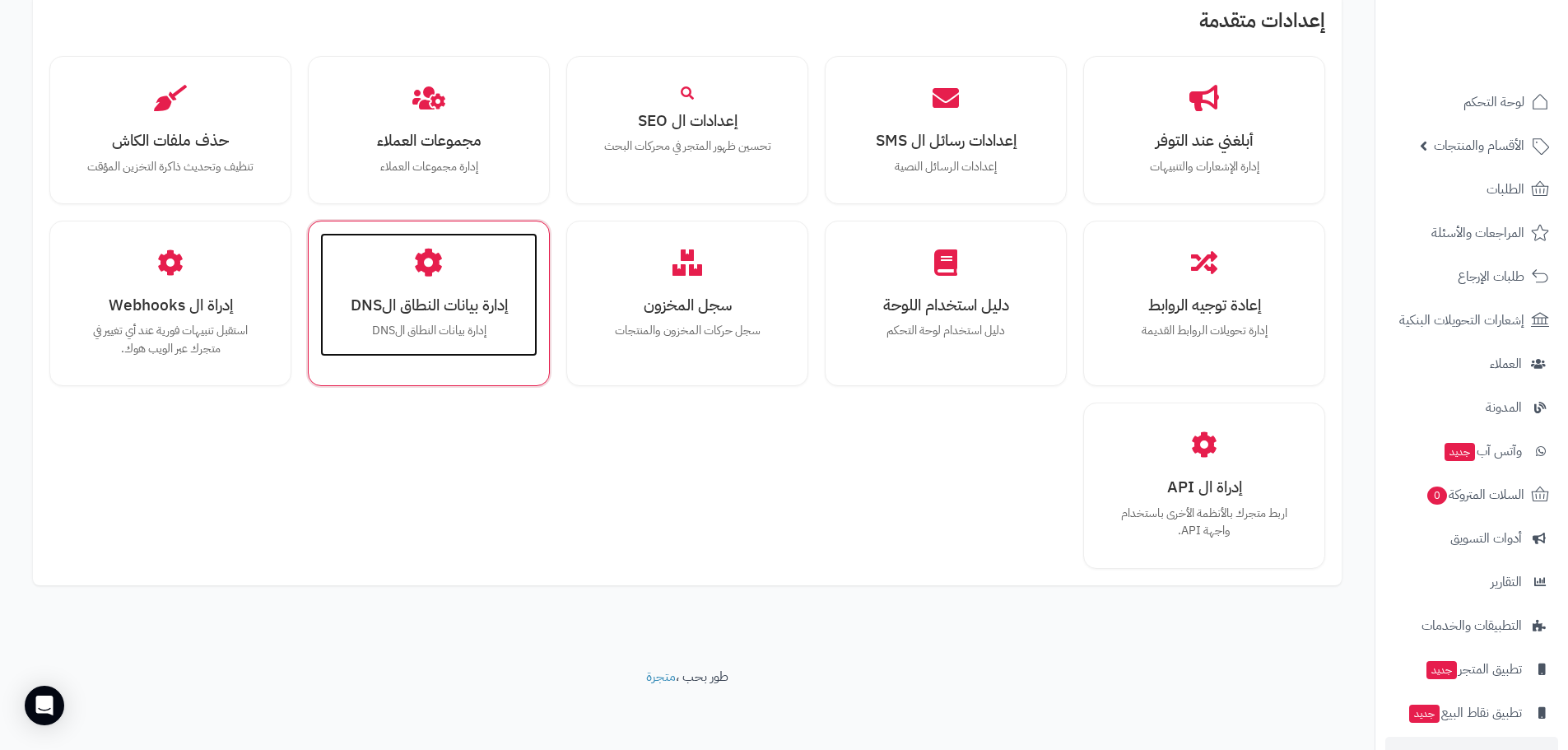
click at [427, 271] on icon at bounding box center [429, 264] width 29 height 29
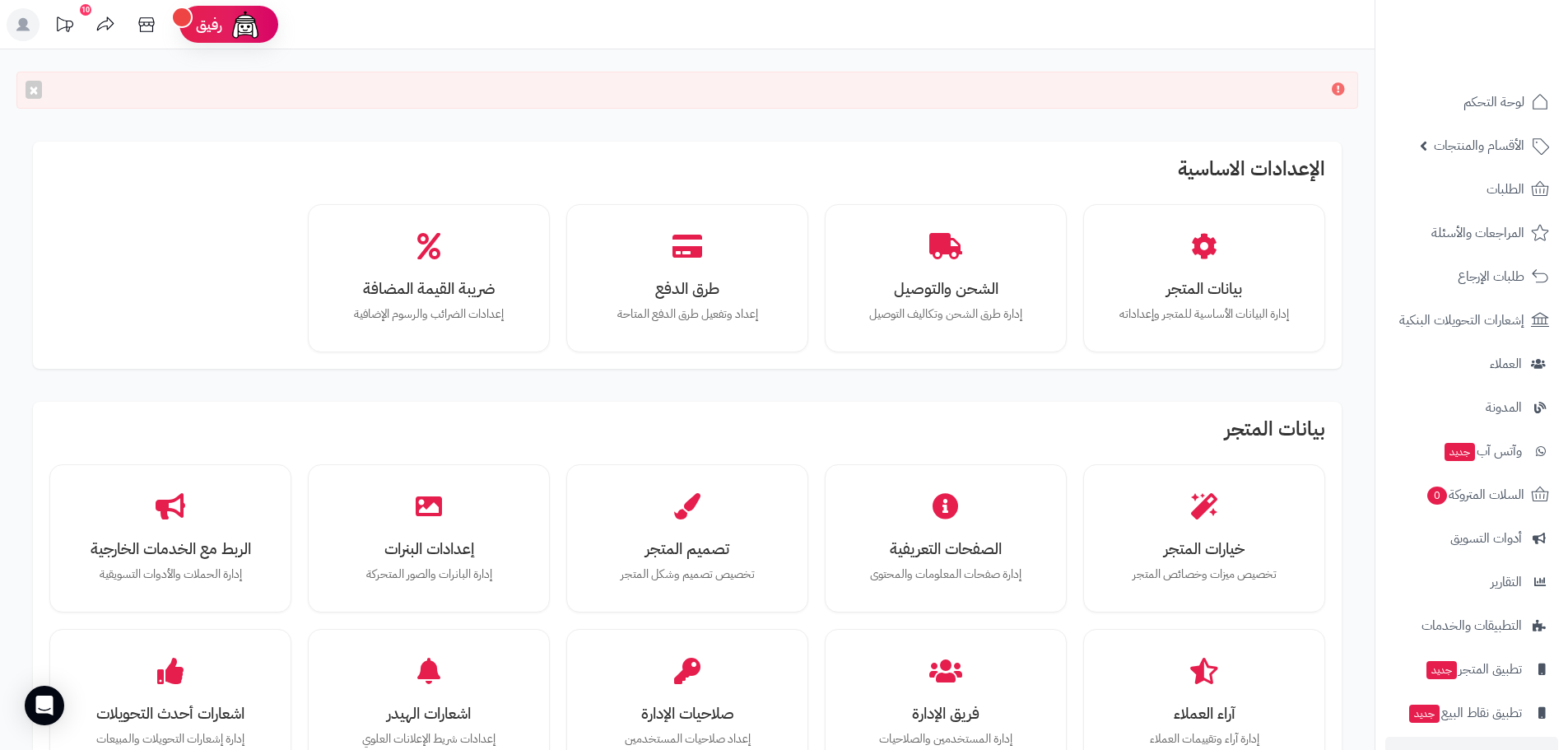
click at [81, 8] on div "10" at bounding box center [86, 10] width 12 height 12
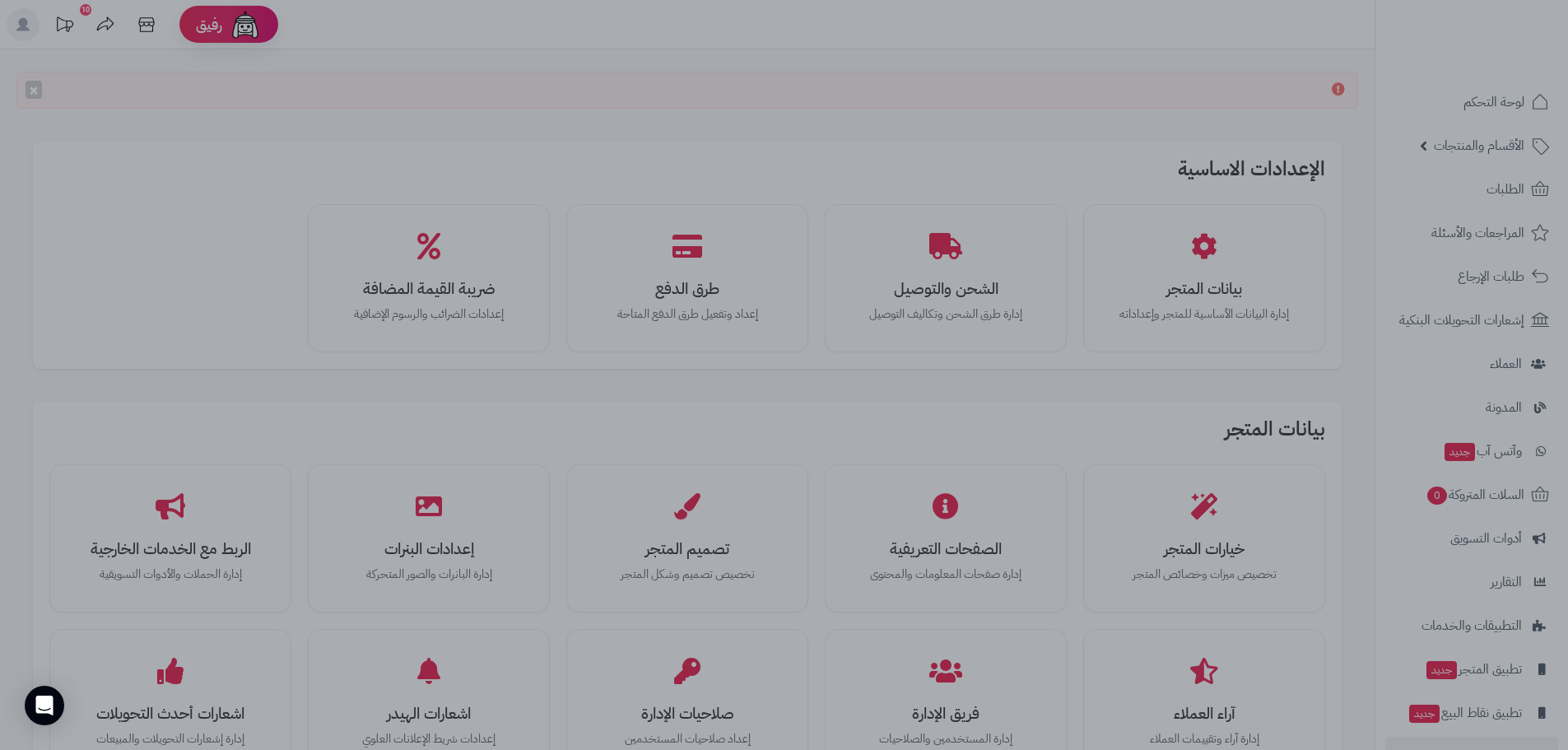
click at [1106, 145] on div at bounding box center [784, 375] width 1568 height 750
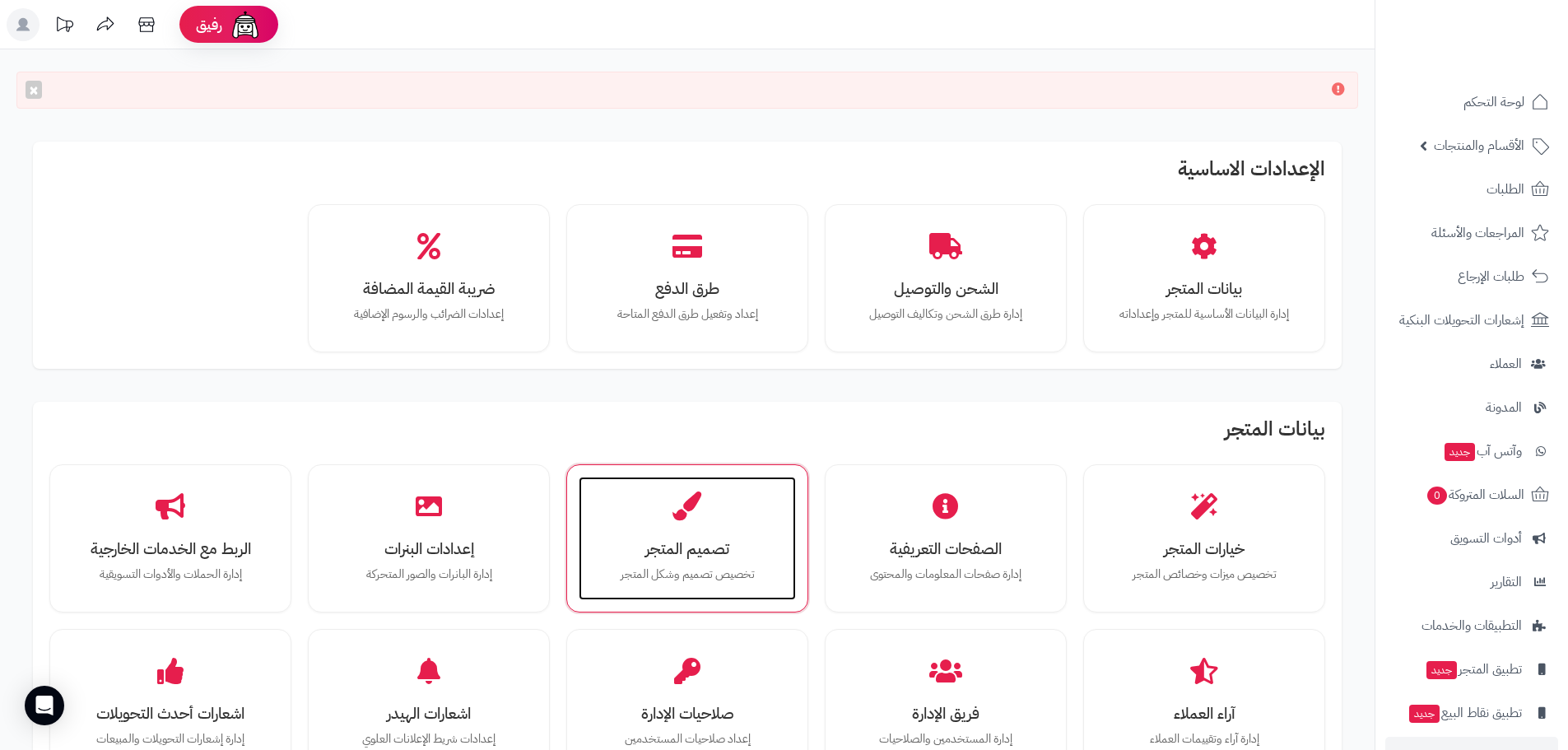
click at [773, 528] on div "تصميم المتجر تخصيص تصميم وشكل المتجر" at bounding box center [687, 538] width 218 height 123
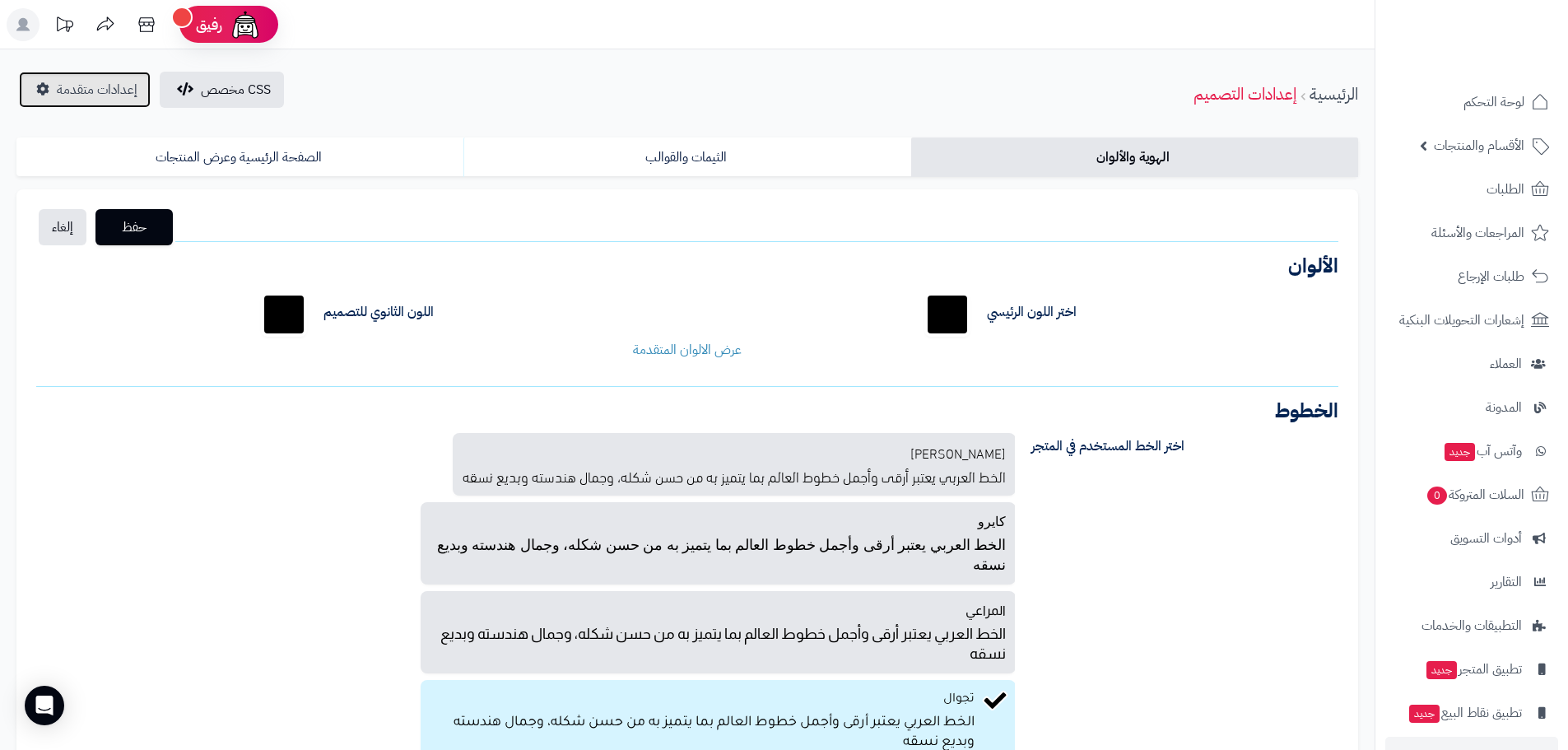
click at [96, 81] on span "إعدادات متقدمة" at bounding box center [97, 90] width 81 height 20
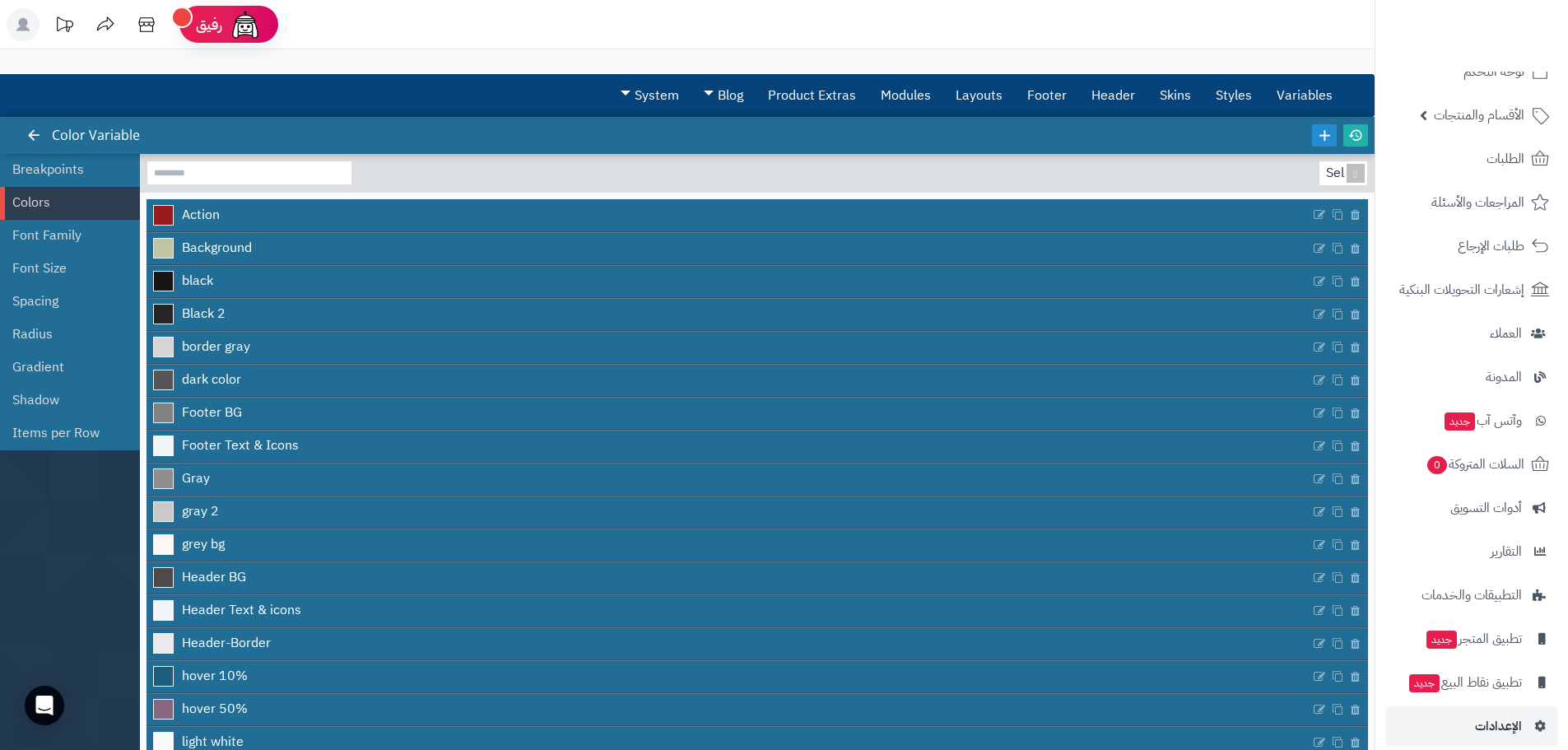
scroll to position [47, 0]
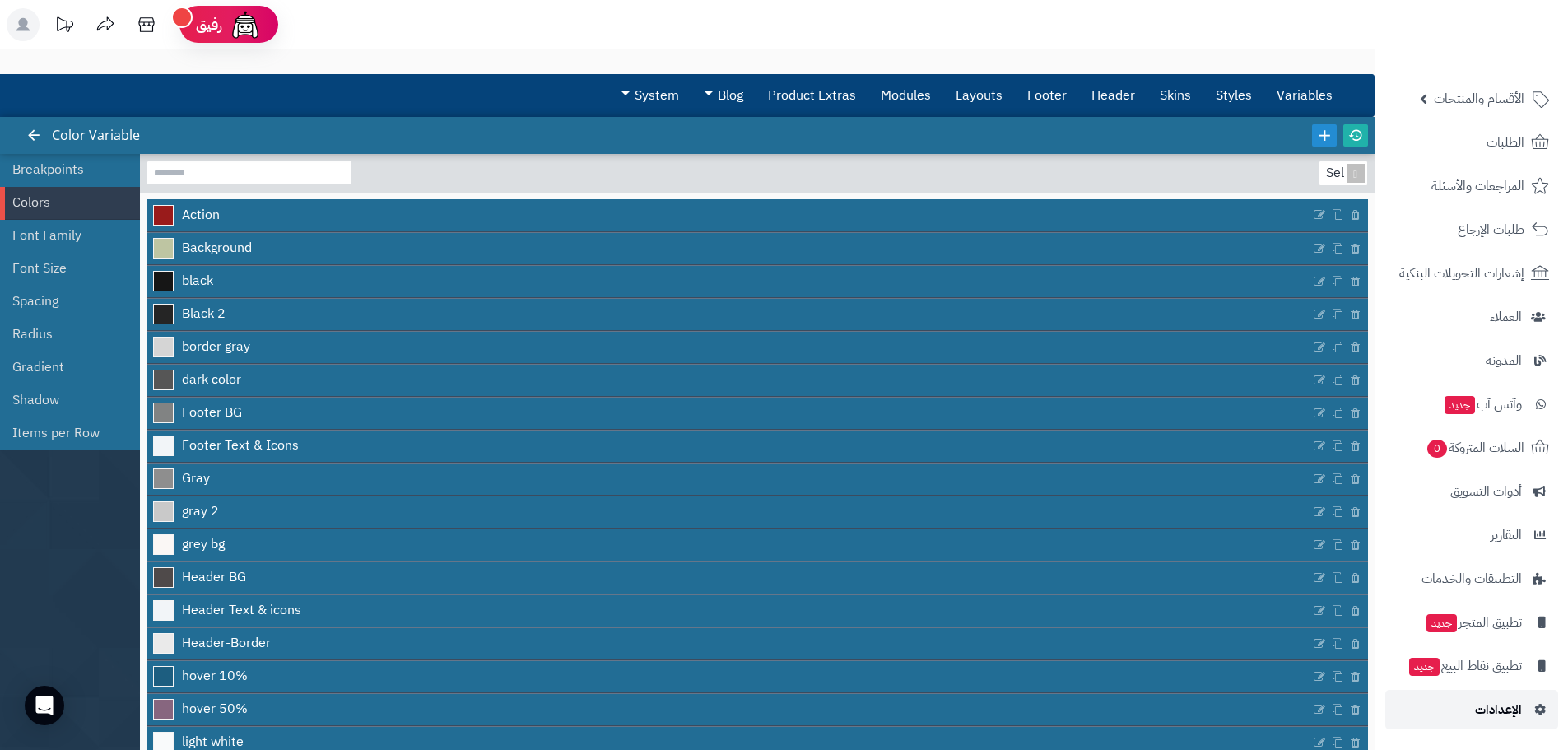
click at [1504, 702] on span "الإعدادات" at bounding box center [1499, 710] width 47 height 23
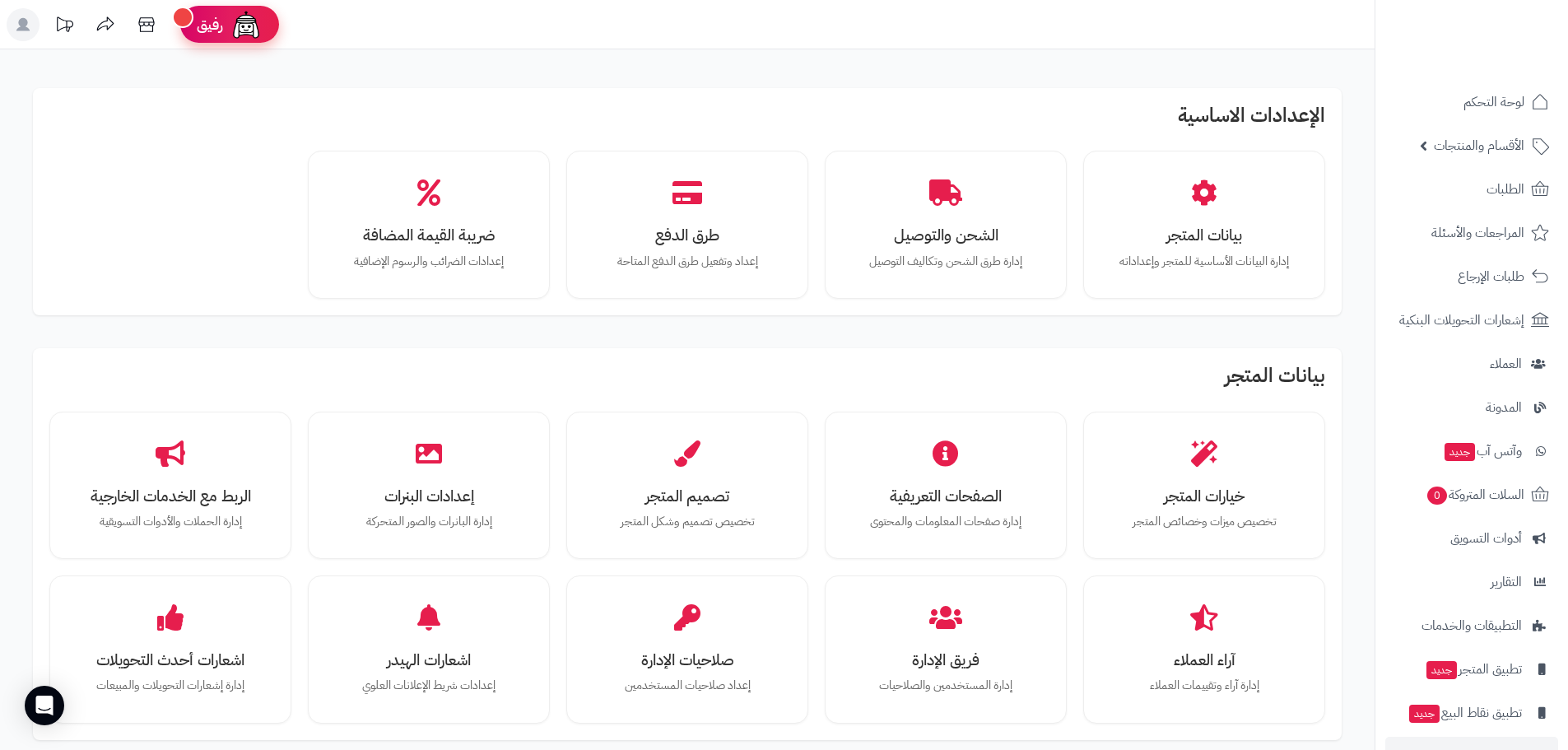
click at [224, 34] on div "رفيق" at bounding box center [229, 24] width 65 height 33
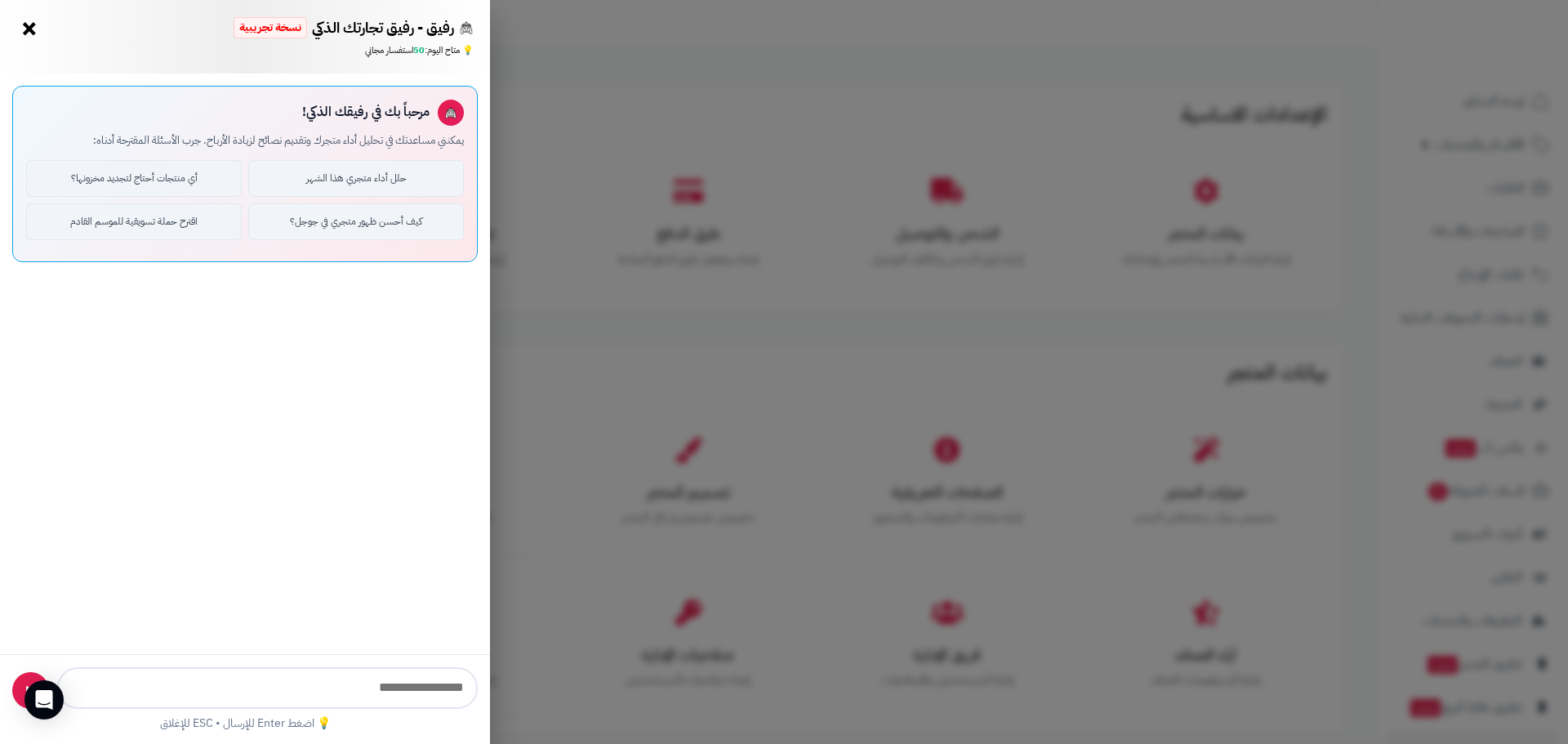
click at [29, 29] on button "×" at bounding box center [29, 28] width 26 height 26
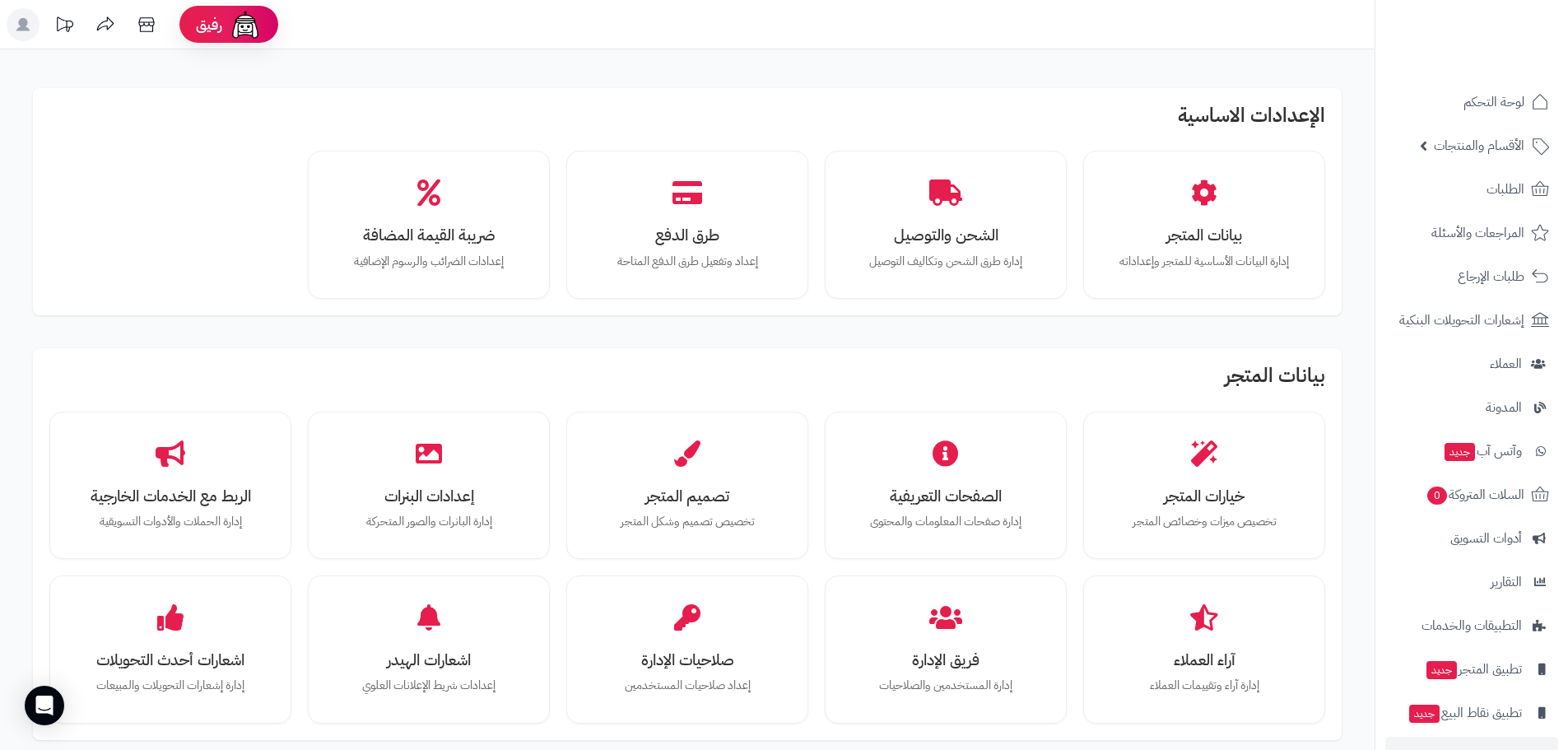
click at [17, 23] on rect at bounding box center [23, 24] width 33 height 33
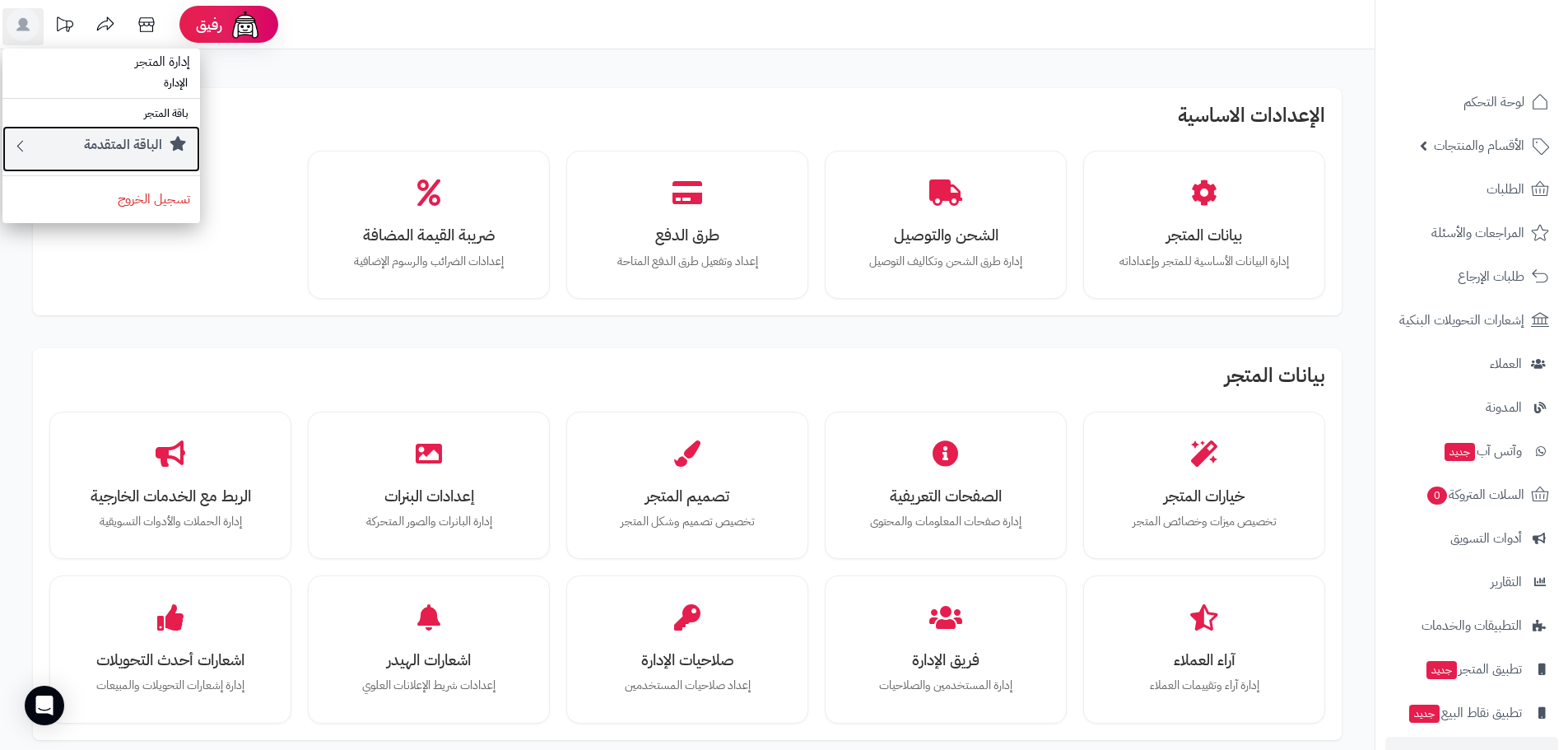
click at [144, 140] on small "الباقة المتقدمة" at bounding box center [123, 145] width 78 height 20
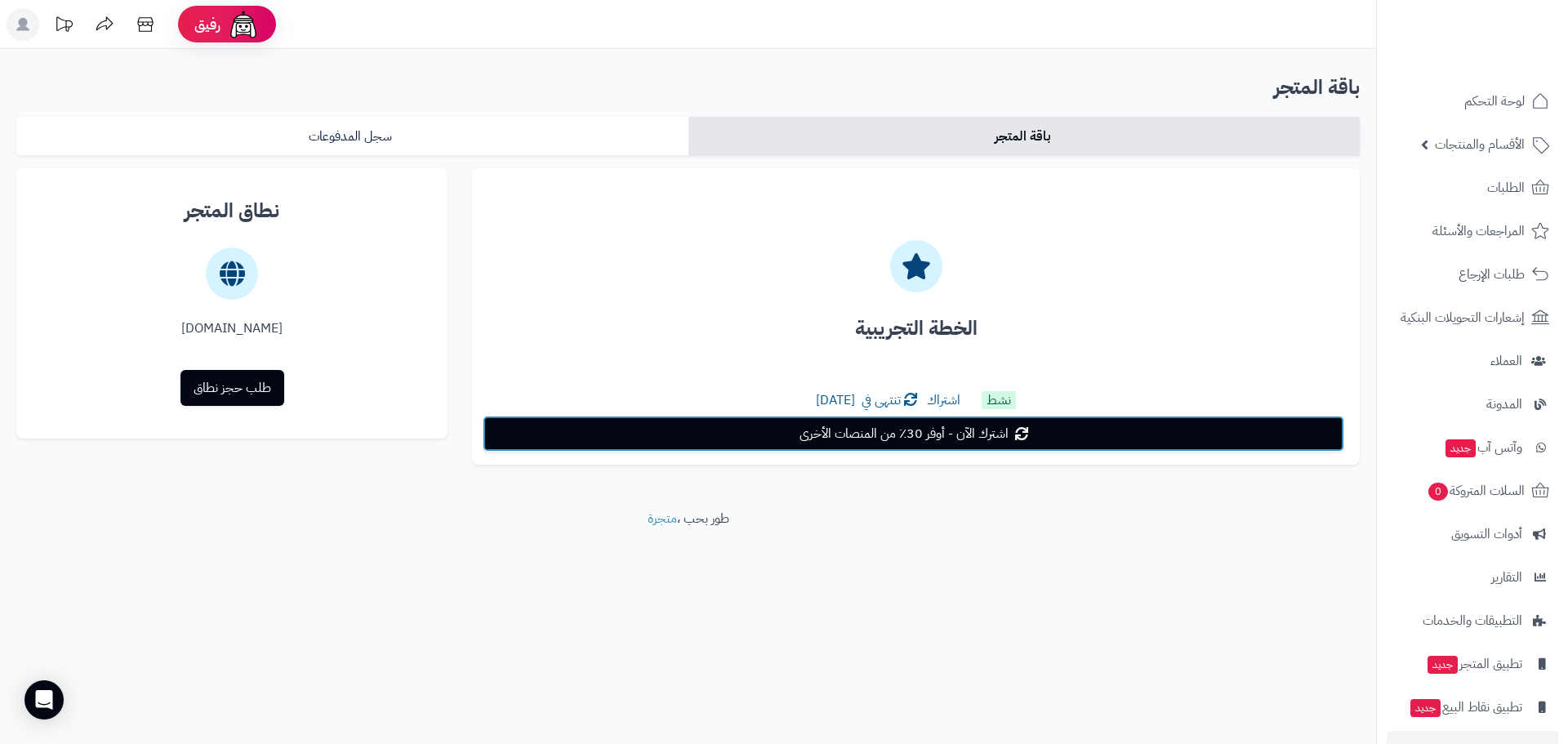
click at [862, 431] on span "اشترك الآن - أوفر 30٪ من المنصات الأخرى" at bounding box center [905, 434] width 209 height 19
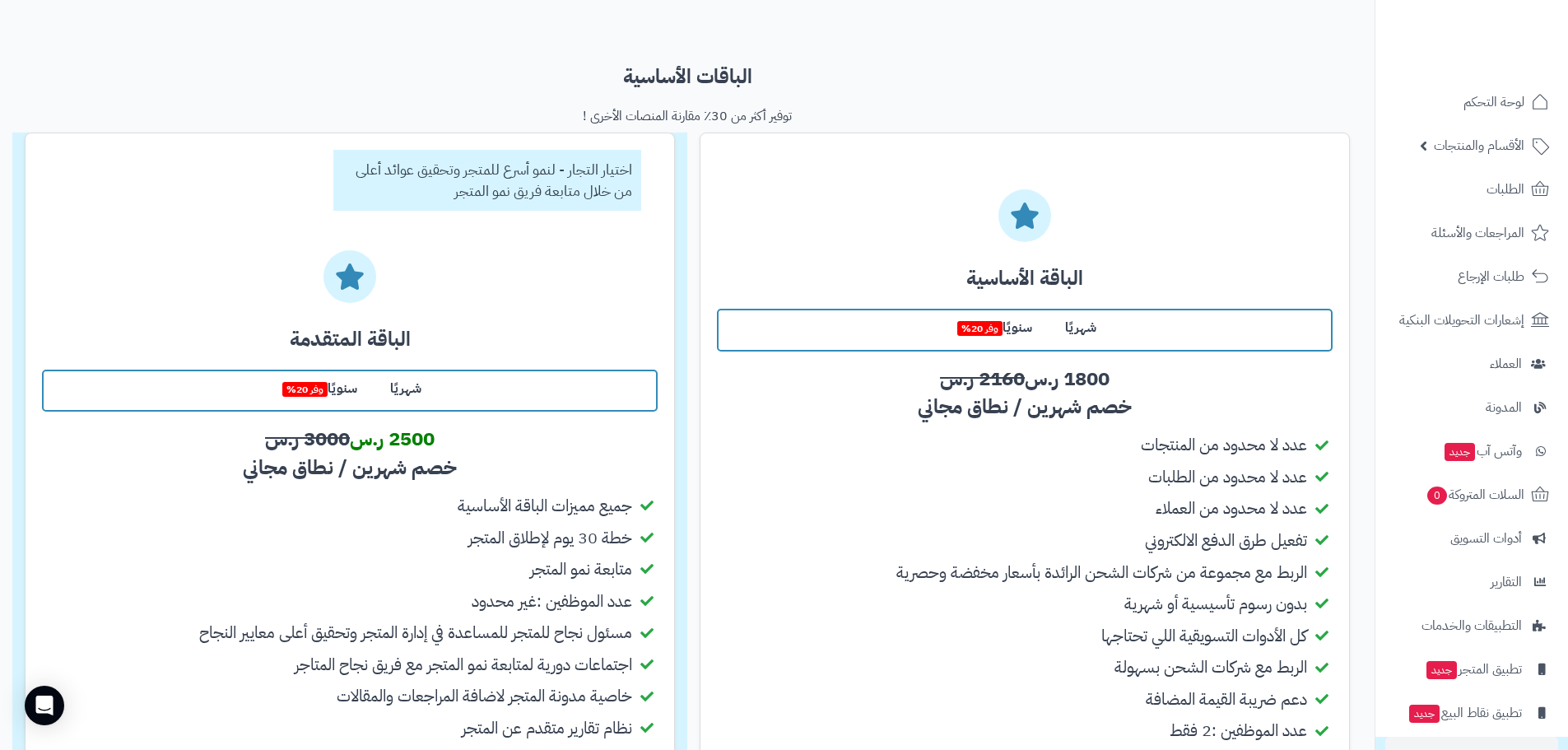
scroll to position [247, 0]
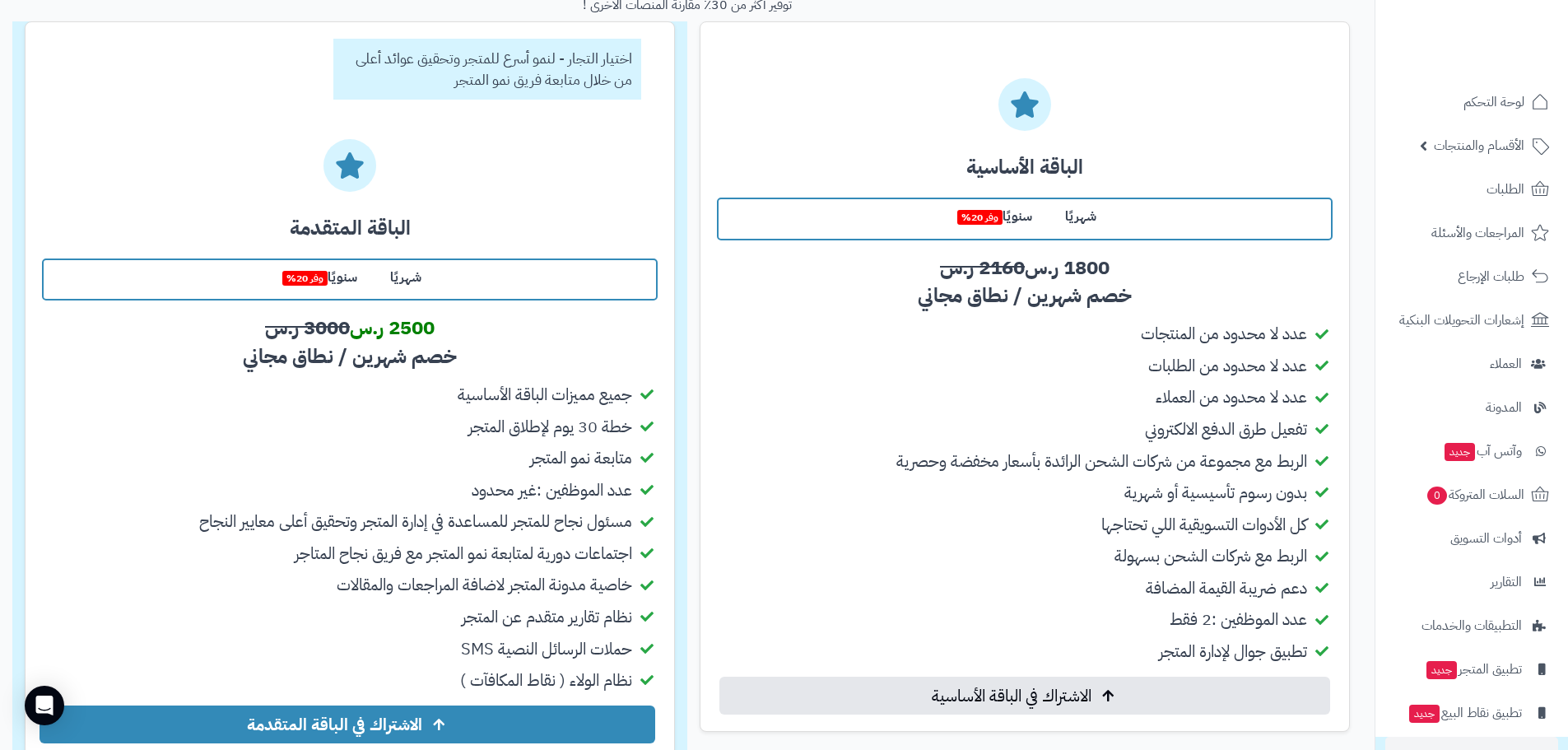
click at [1080, 202] on label "شهريًا" at bounding box center [1081, 217] width 64 height 35
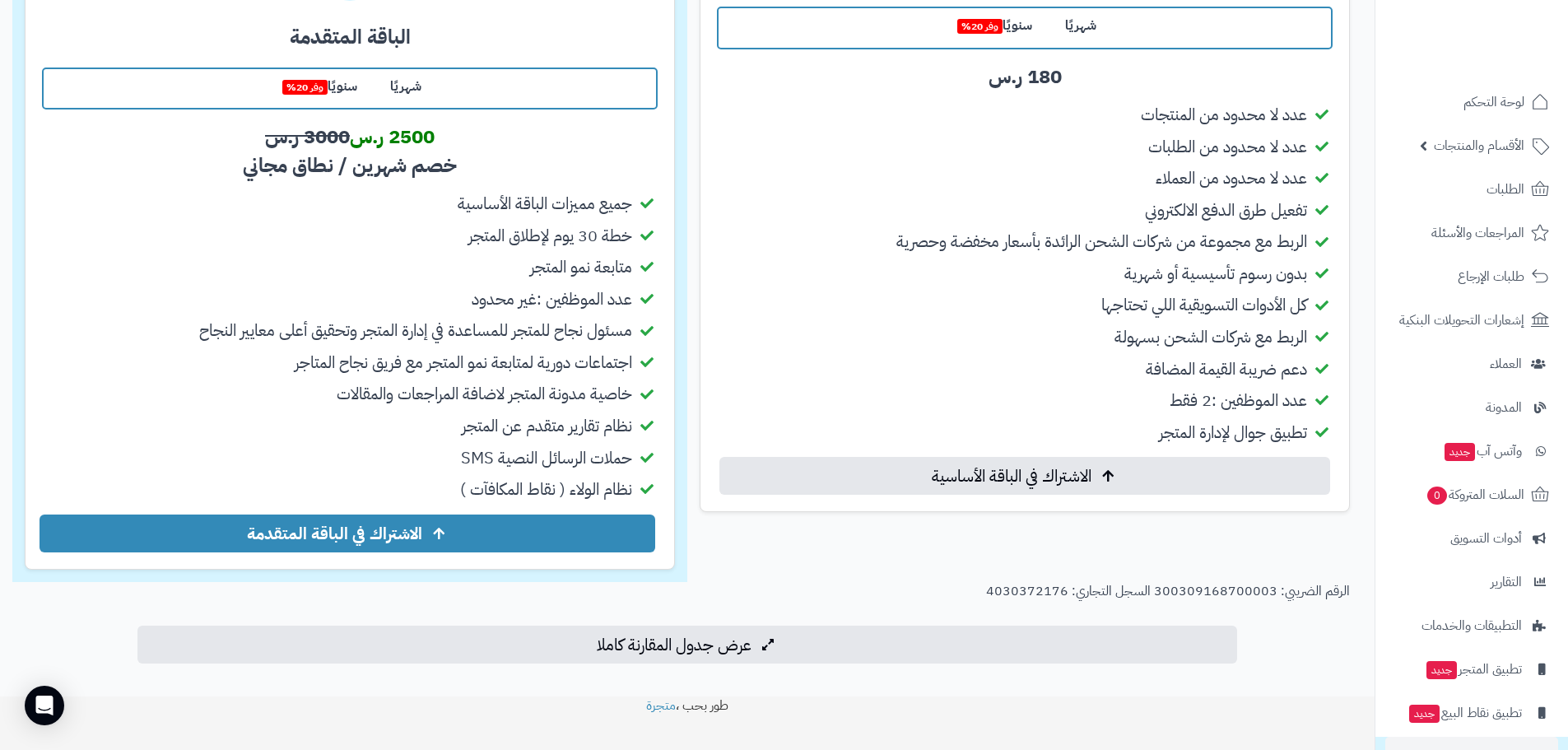
scroll to position [467, 0]
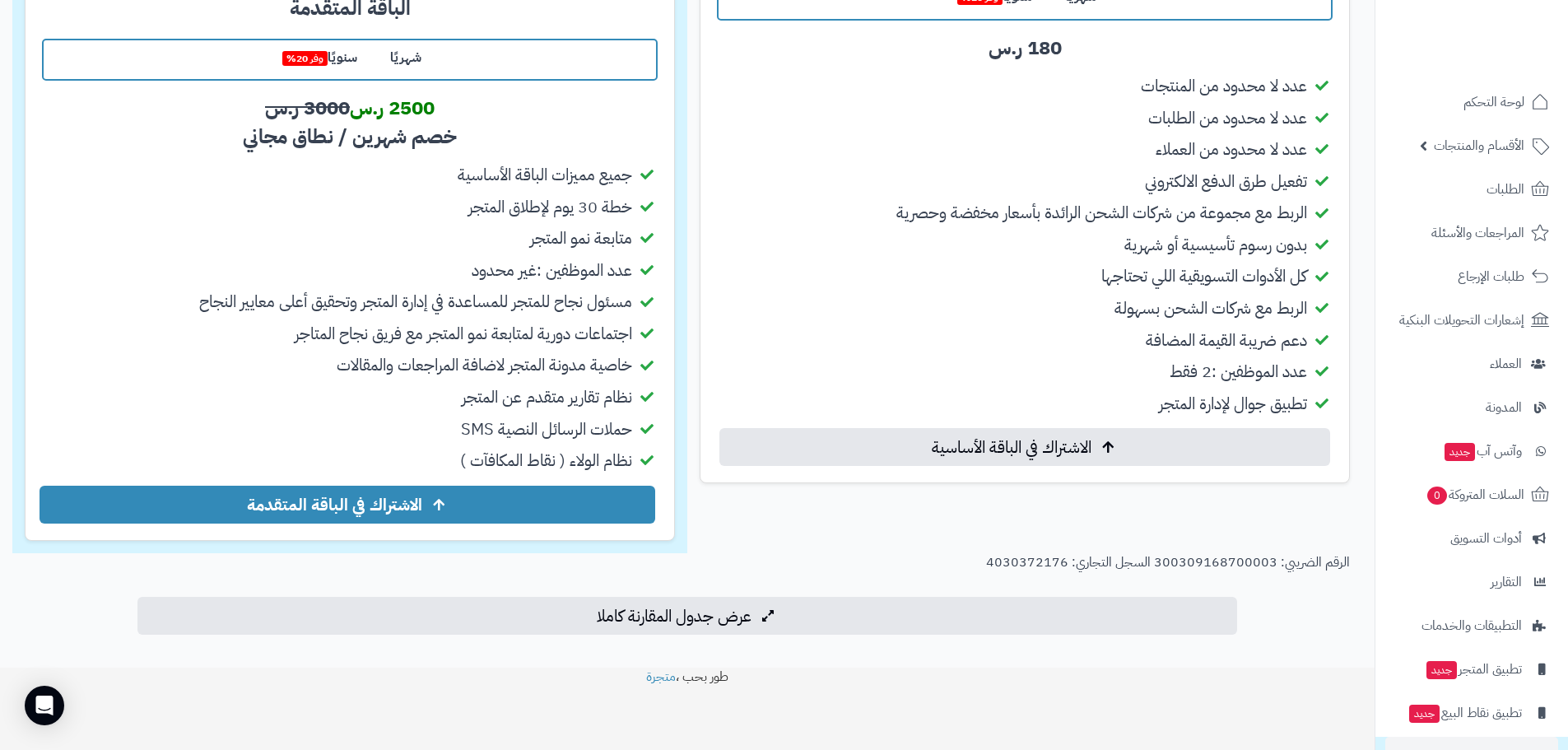
click at [399, 58] on label "شهريًا" at bounding box center [406, 58] width 64 height 35
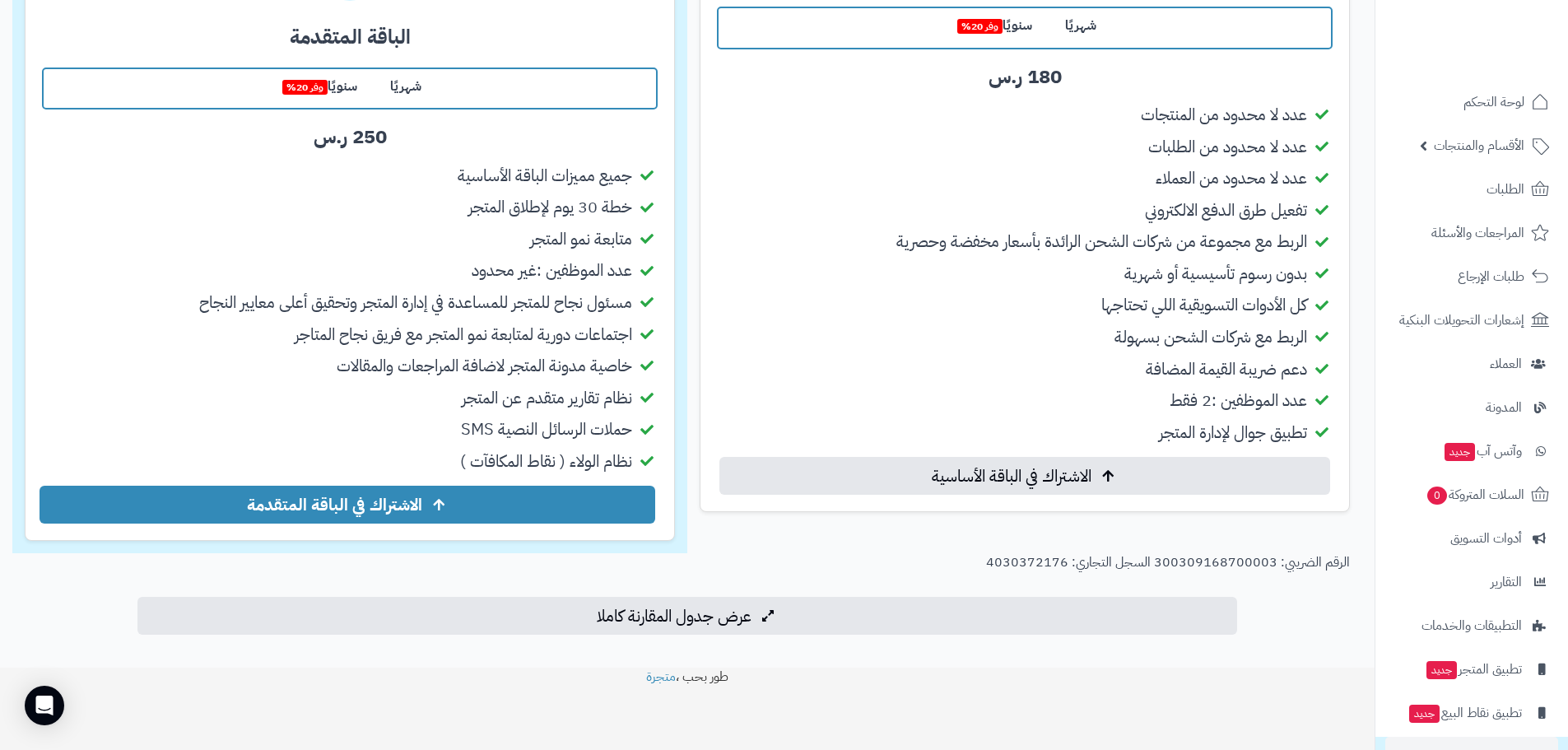
scroll to position [438, 0]
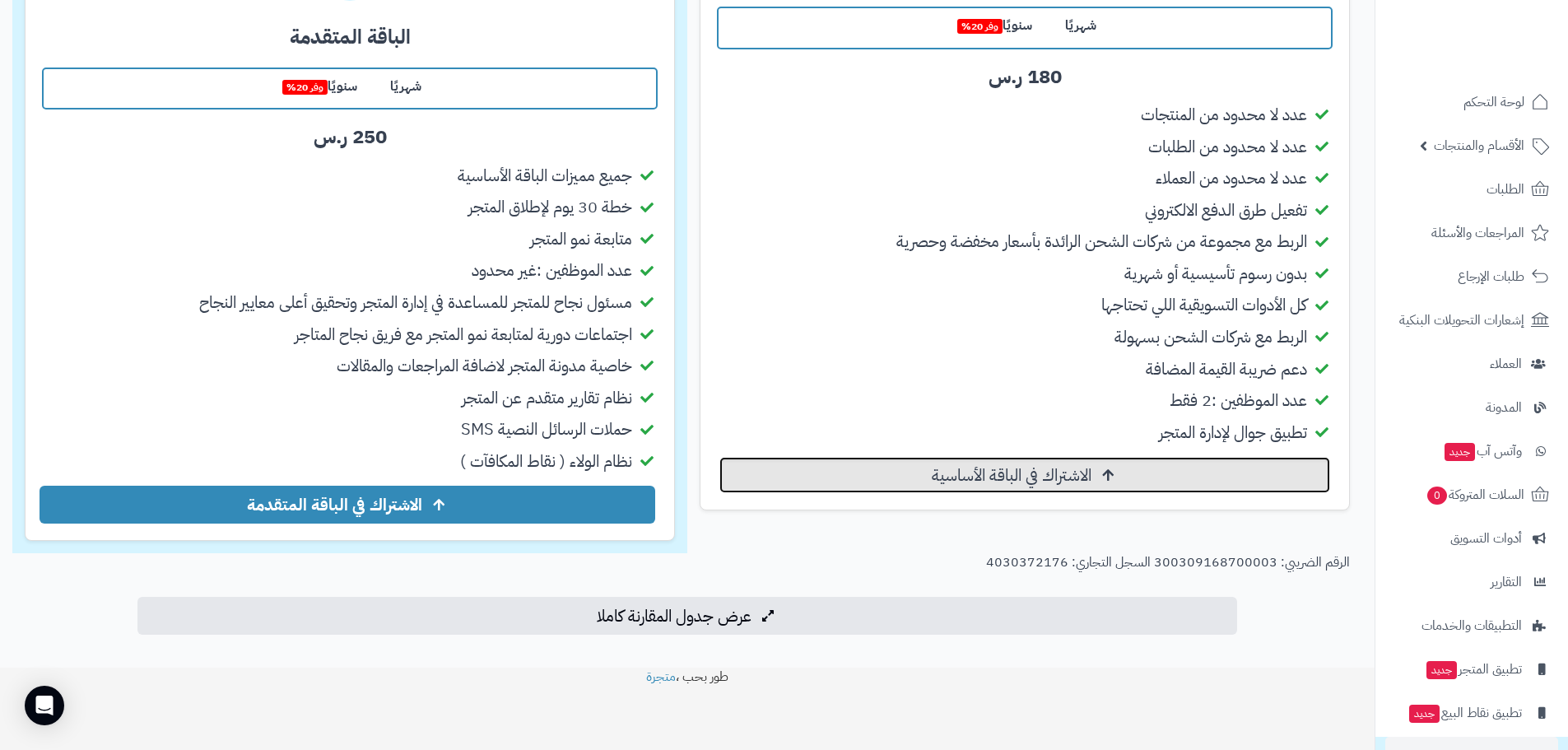
click at [970, 478] on span "الاشتراك في الباقة الأساسية" at bounding box center [1012, 475] width 160 height 20
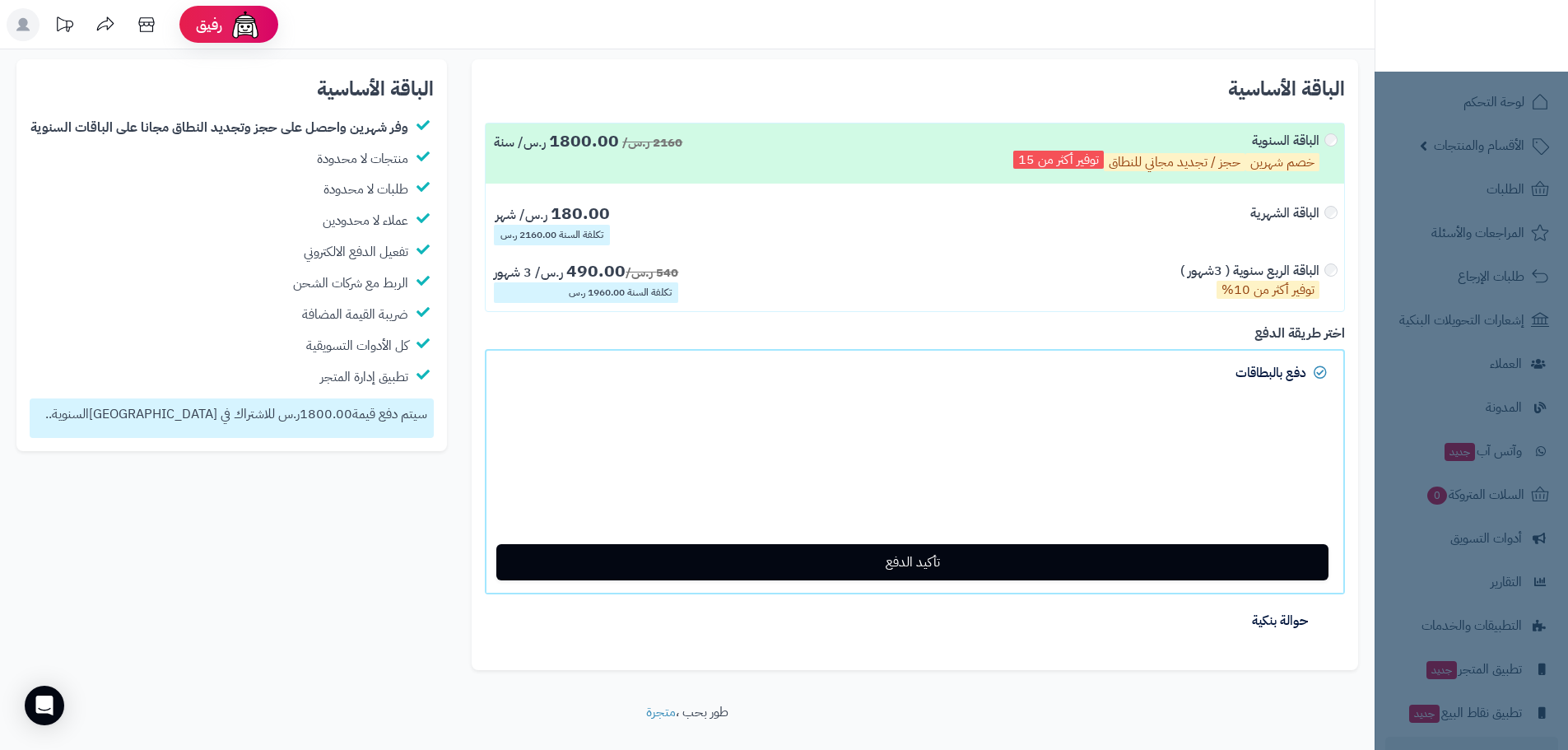
click at [1334, 214] on div "الباقة الشهرية" at bounding box center [1294, 225] width 86 height 41
